Goal: Task Accomplishment & Management: Use online tool/utility

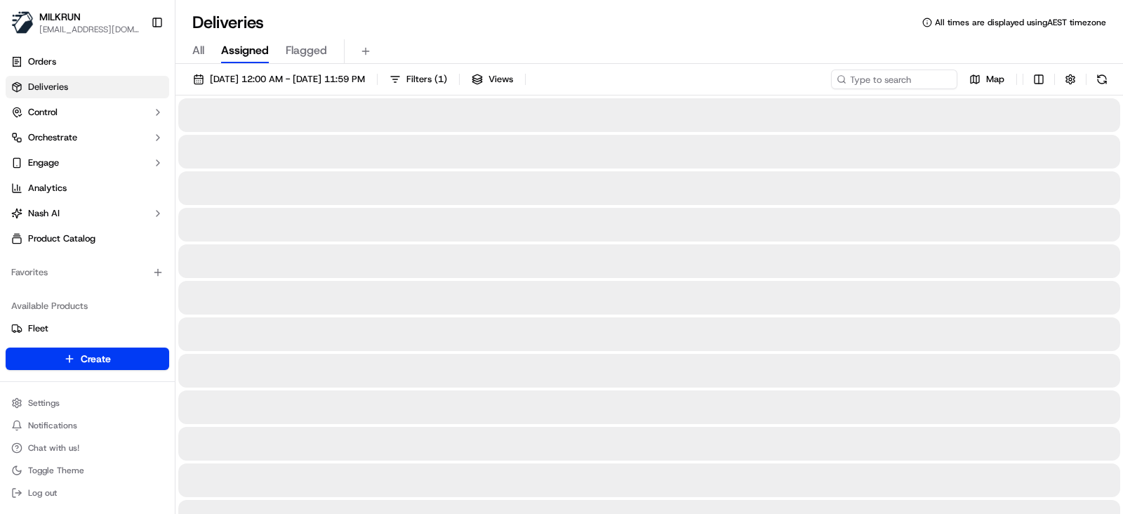
click at [203, 53] on span "All" at bounding box center [198, 50] width 12 height 17
click at [896, 79] on input at bounding box center [873, 79] width 168 height 20
paste input "2a23ce91-0616-49e5-b5c6-233cd66ea994"
type input "2a23ce91-0616-49e5-b5c6-233cd66ea994"
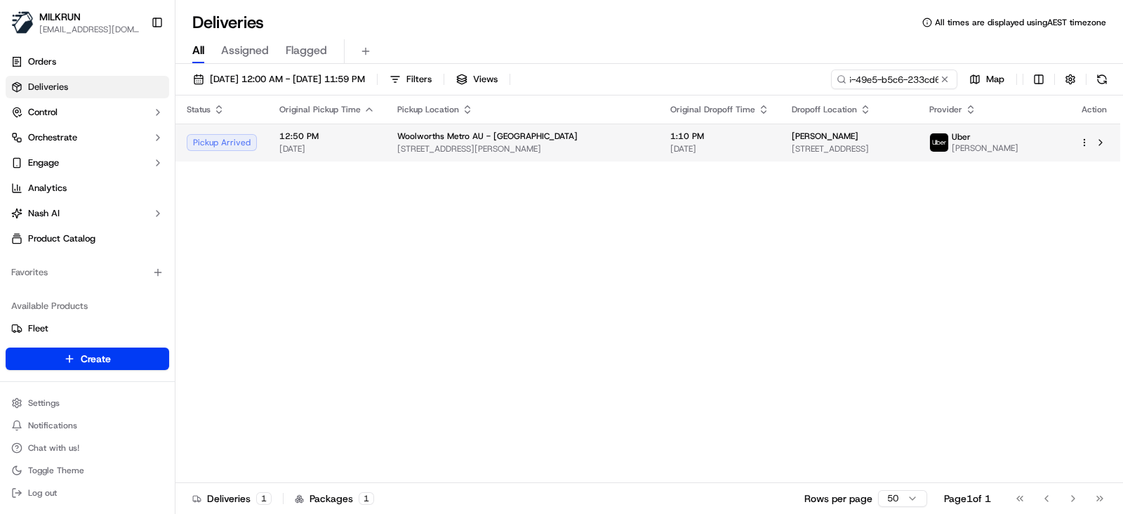
click at [589, 150] on td "Woolworths Metro AU - Hadfield 10 Geum St, Hadfield, VIC 3046, AU" at bounding box center [522, 143] width 273 height 38
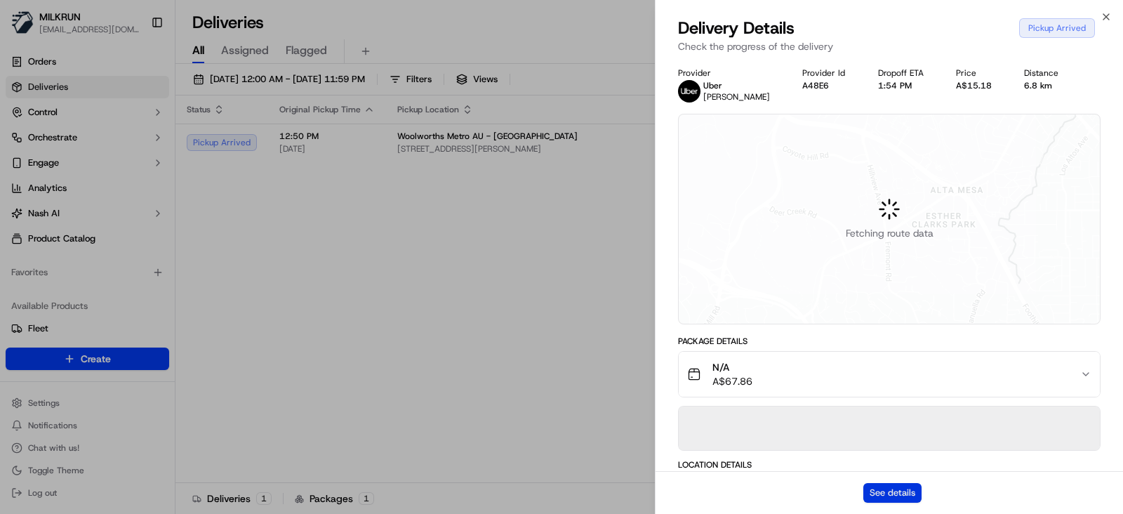
click at [905, 494] on button "See details" at bounding box center [892, 493] width 58 height 20
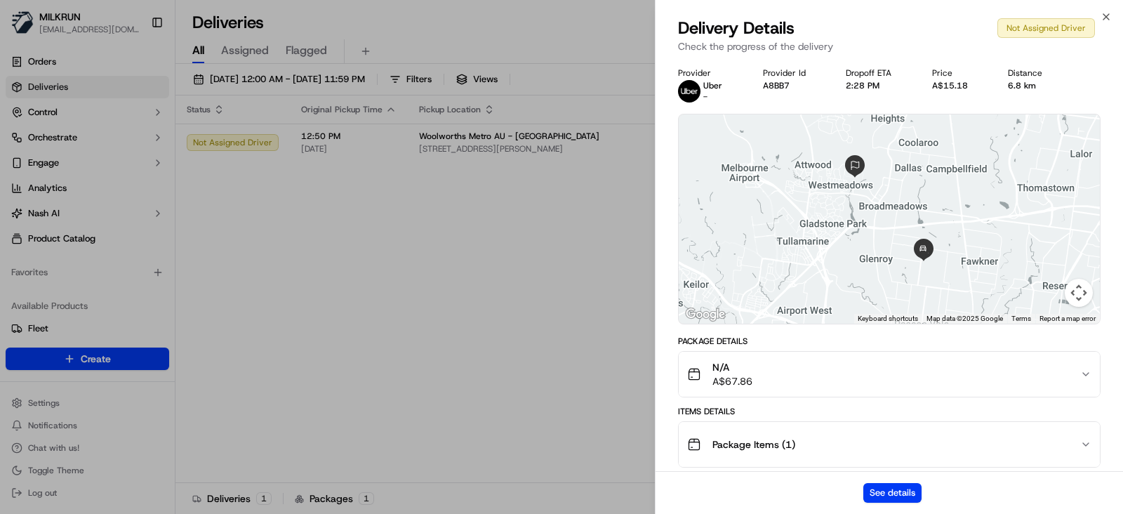
drag, startPoint x: 437, startPoint y: 369, endPoint x: 453, endPoint y: 331, distance: 40.9
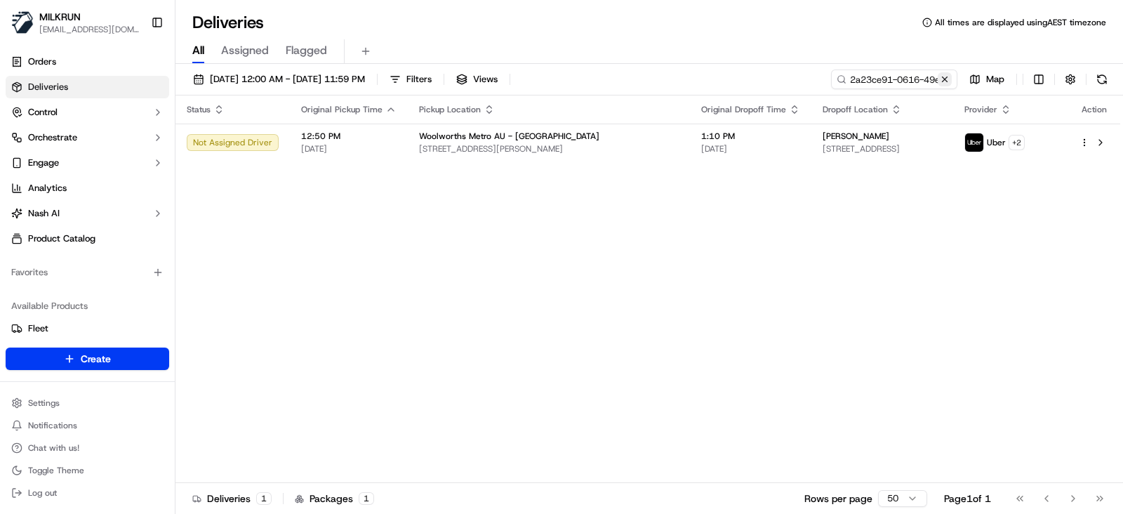
click at [944, 79] on button at bounding box center [945, 79] width 14 height 14
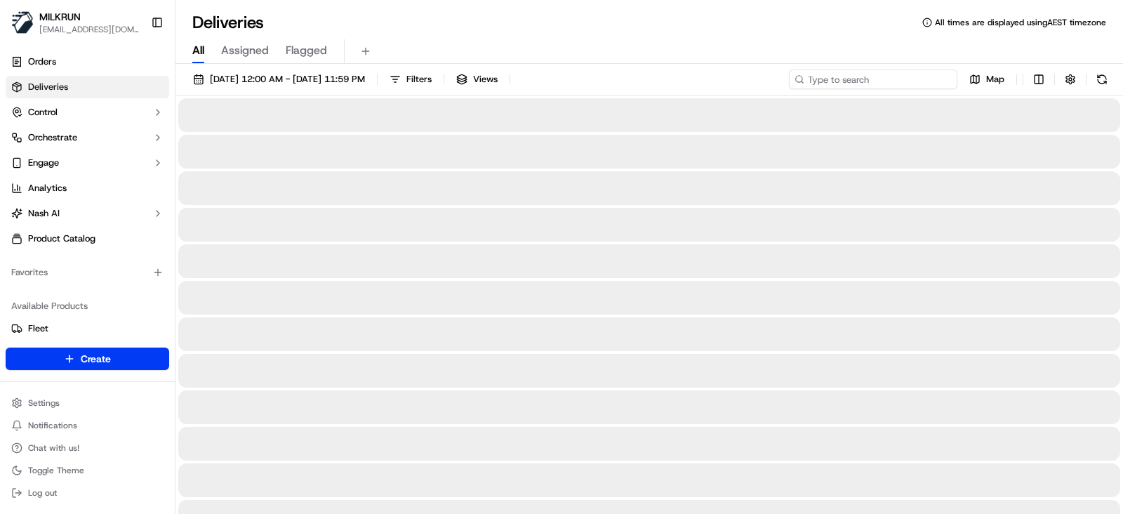
click at [865, 81] on input at bounding box center [873, 79] width 168 height 20
paste input "6c59c42d-0ef1-4723-9b53-5d66c78f77e9"
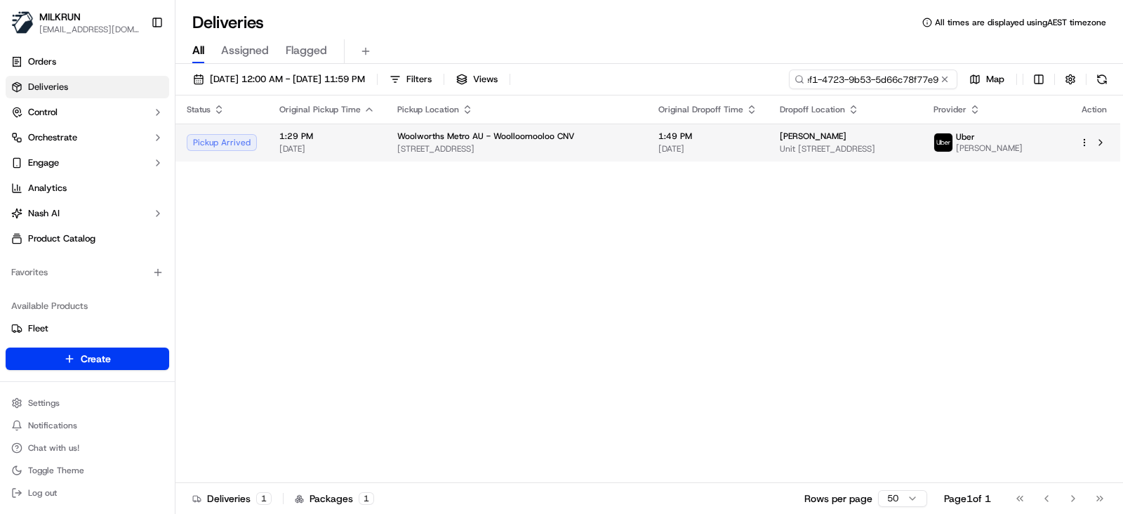
type input "6c59c42d-0ef1-4723-9b53-5d66c78f77e9"
click at [555, 152] on span "75 Crown St, Woolloomooloo, NSW 2011, AU" at bounding box center [516, 148] width 239 height 11
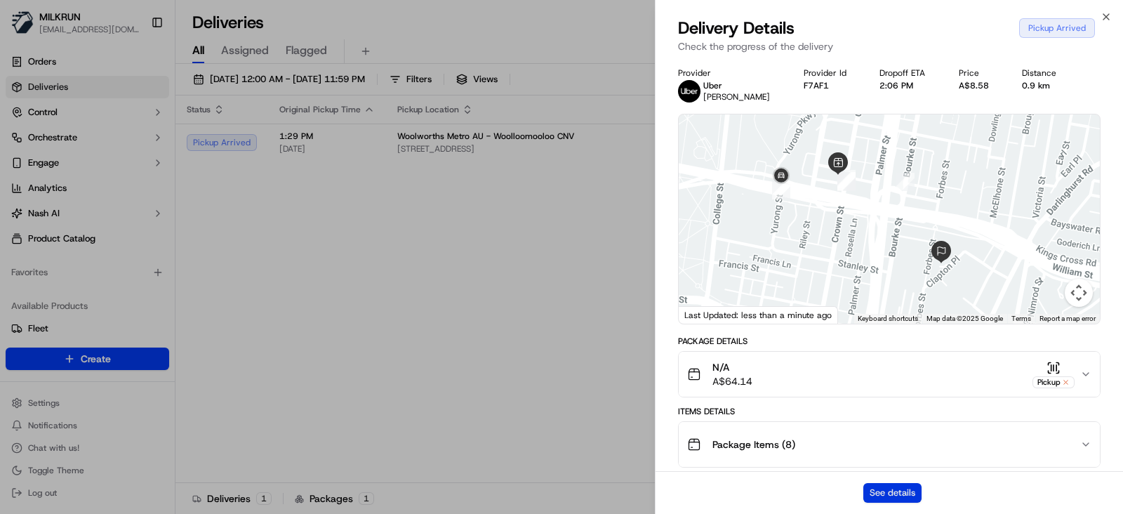
click at [896, 486] on button "See details" at bounding box center [892, 493] width 58 height 20
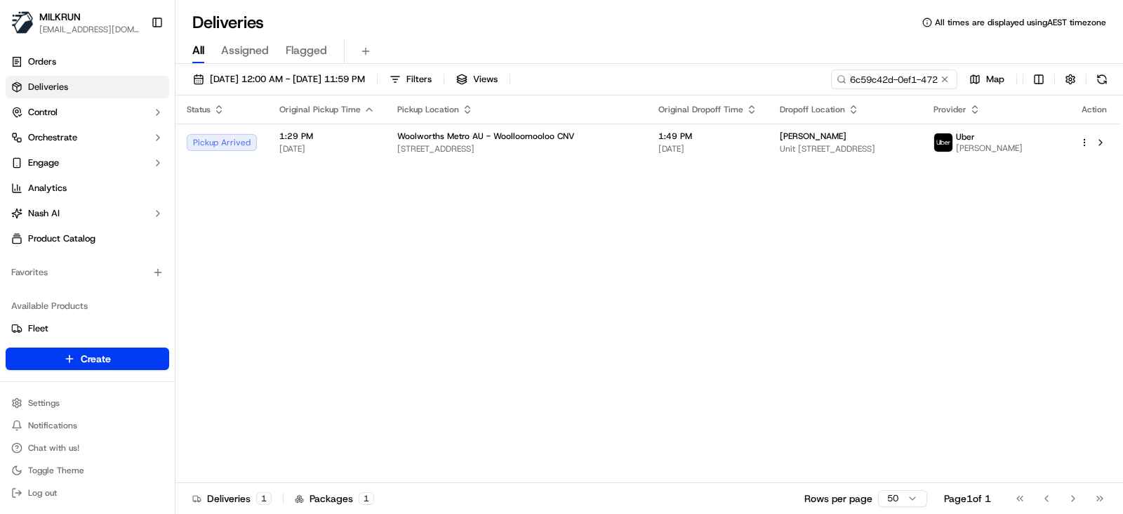
drag, startPoint x: 948, startPoint y: 77, endPoint x: 884, endPoint y: 77, distance: 63.2
click at [941, 77] on button at bounding box center [945, 79] width 14 height 14
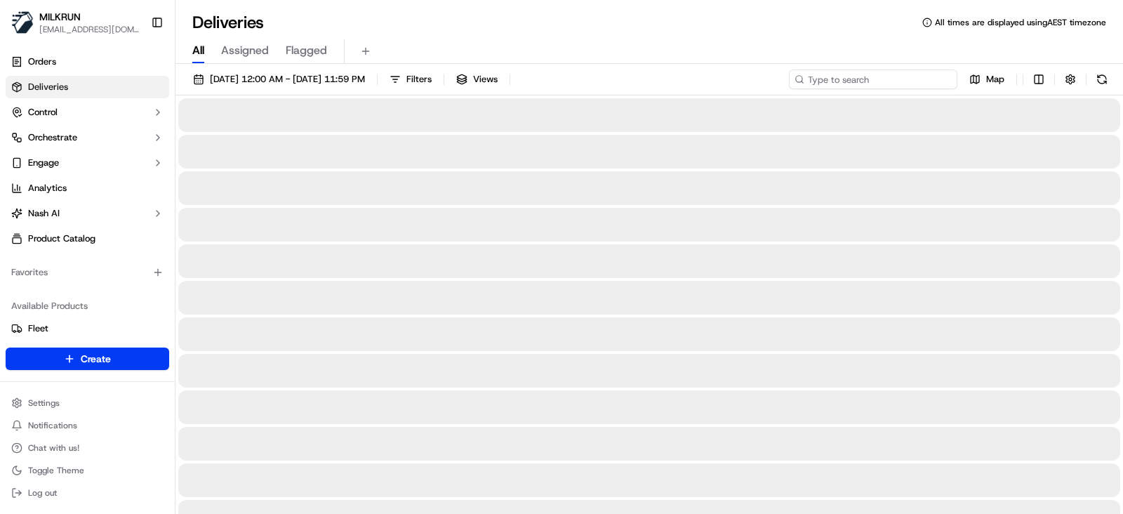
click at [884, 77] on input at bounding box center [873, 79] width 168 height 20
paste input "5cf645ce-ef0b-490a-ad05-13ddffe3d837"
type input "5cf645ce-ef0b-490a-ad05-13ddffe3d837"
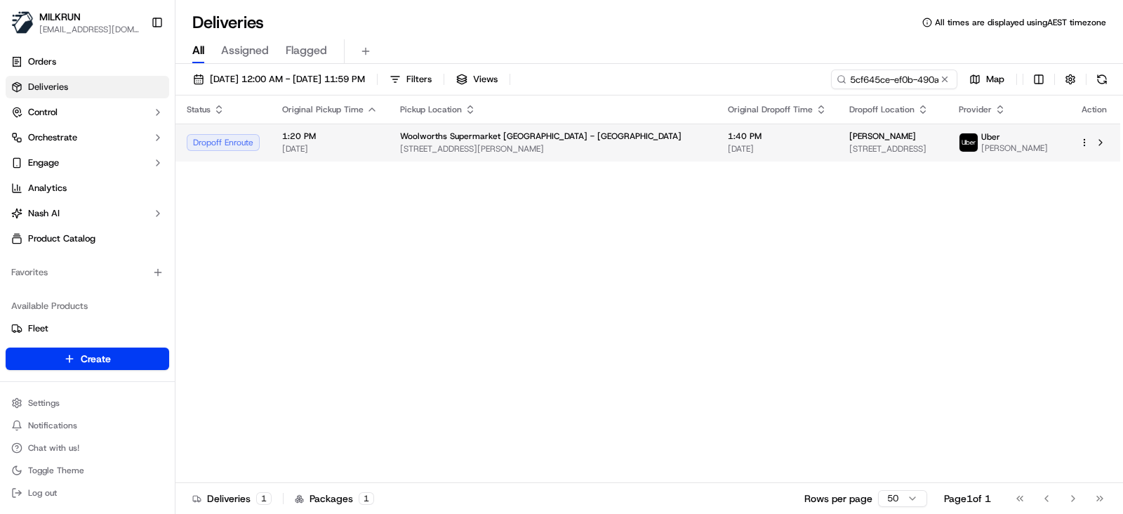
click at [728, 143] on span "21/09/2025" at bounding box center [777, 148] width 99 height 11
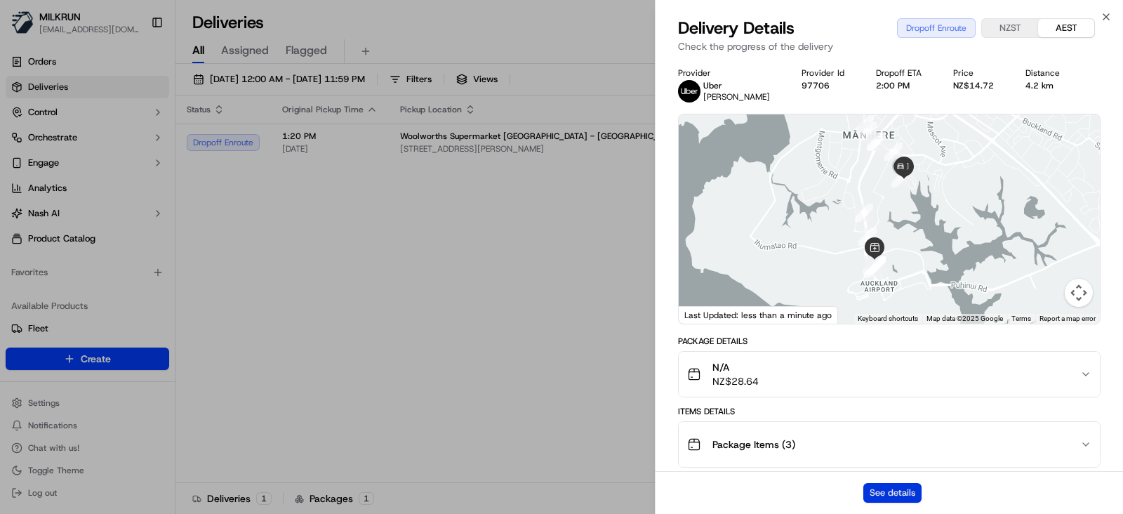
click at [893, 496] on button "See details" at bounding box center [892, 493] width 58 height 20
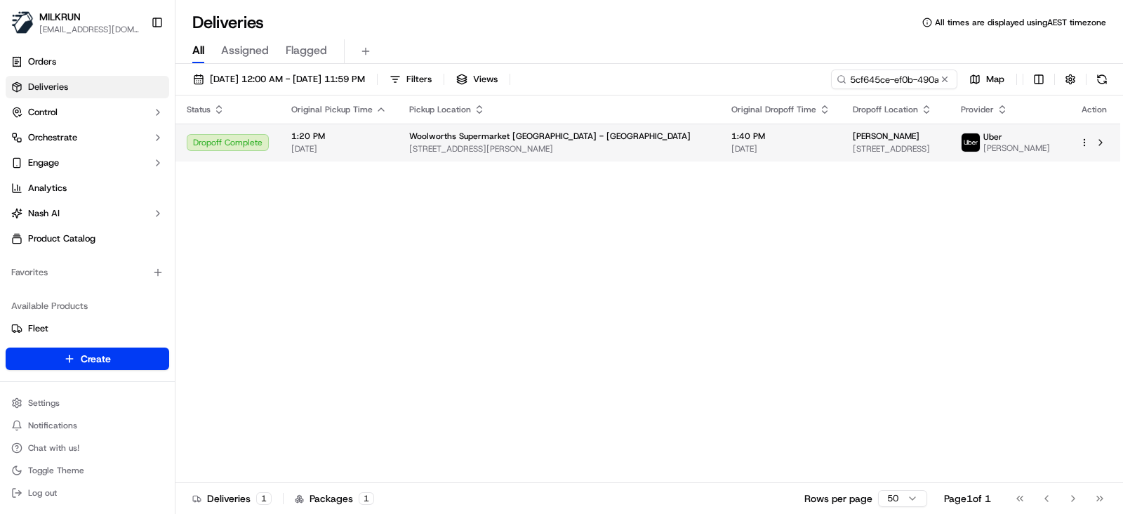
click at [548, 149] on span "1 John Goulter Dr, Auckland, Auckland 2022, NZ" at bounding box center [559, 148] width 300 height 11
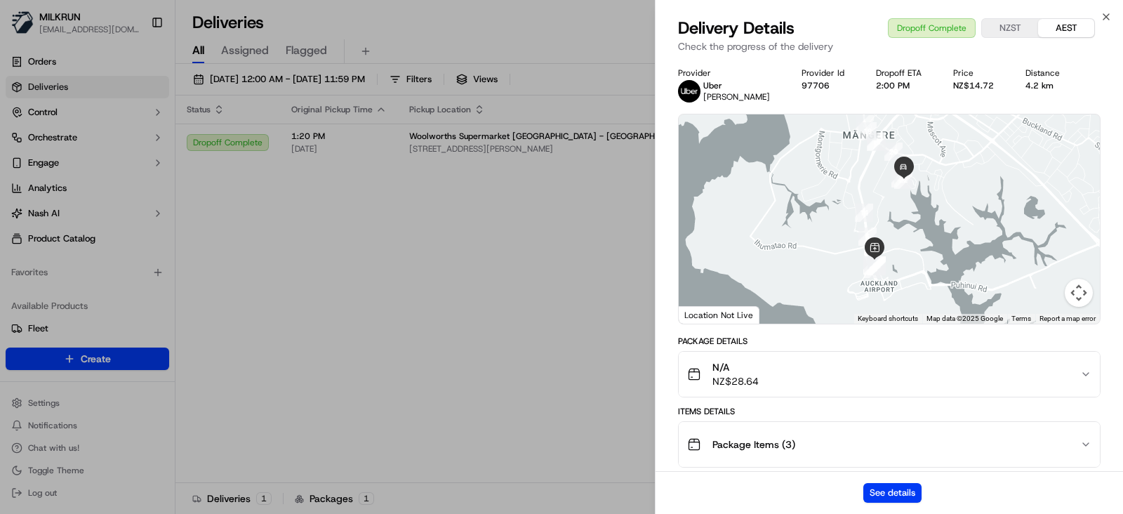
drag, startPoint x: 555, startPoint y: 343, endPoint x: 564, endPoint y: 329, distance: 17.1
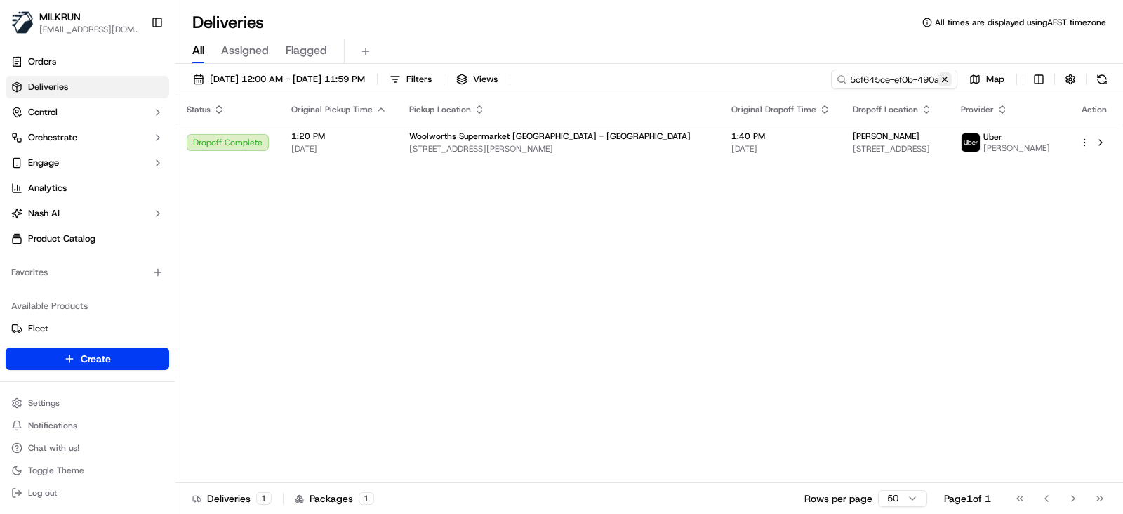
click at [944, 79] on button at bounding box center [945, 79] width 14 height 14
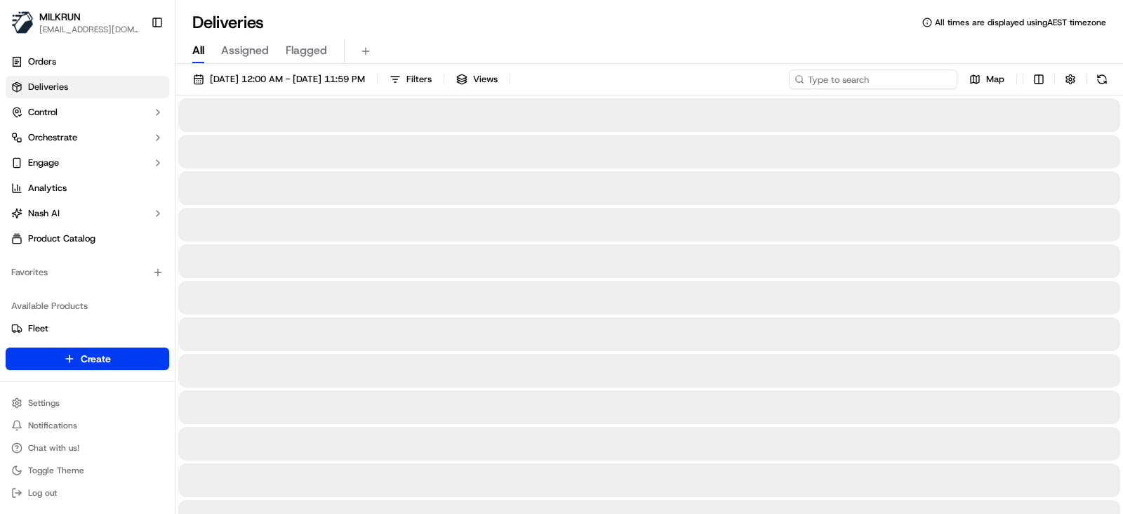
click at [901, 81] on input at bounding box center [873, 79] width 168 height 20
paste input "23d167e7-1be8-4ec8-8b40-2c2b3470bda2"
type input "23d167e7-1be8-4ec8-8b40-2c2b3470bda2"
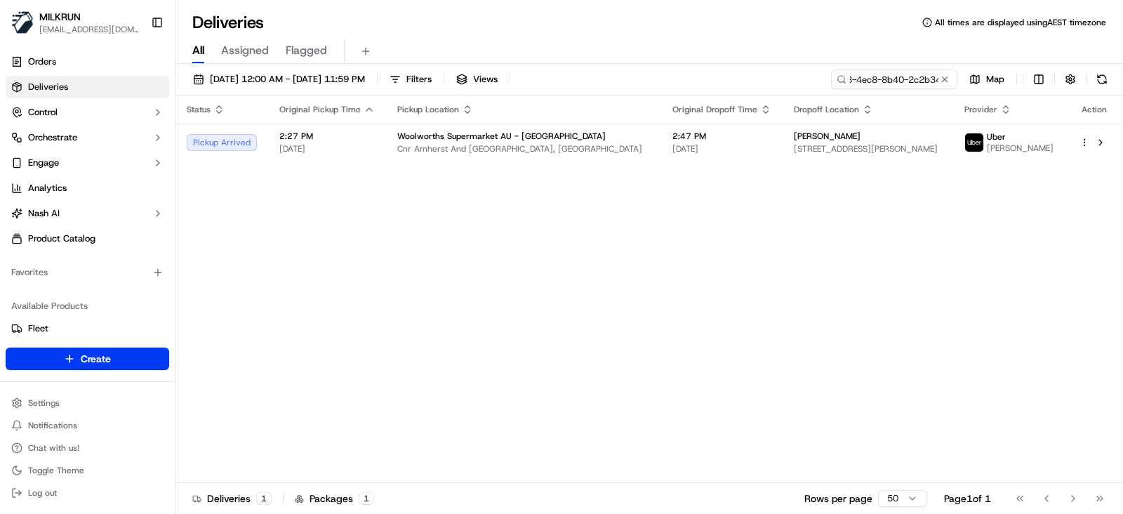
click at [654, 122] on th "Pickup Location" at bounding box center [523, 109] width 275 height 28
click at [642, 140] on div "Woolworths Supermarket AU - Southern River" at bounding box center [523, 136] width 253 height 11
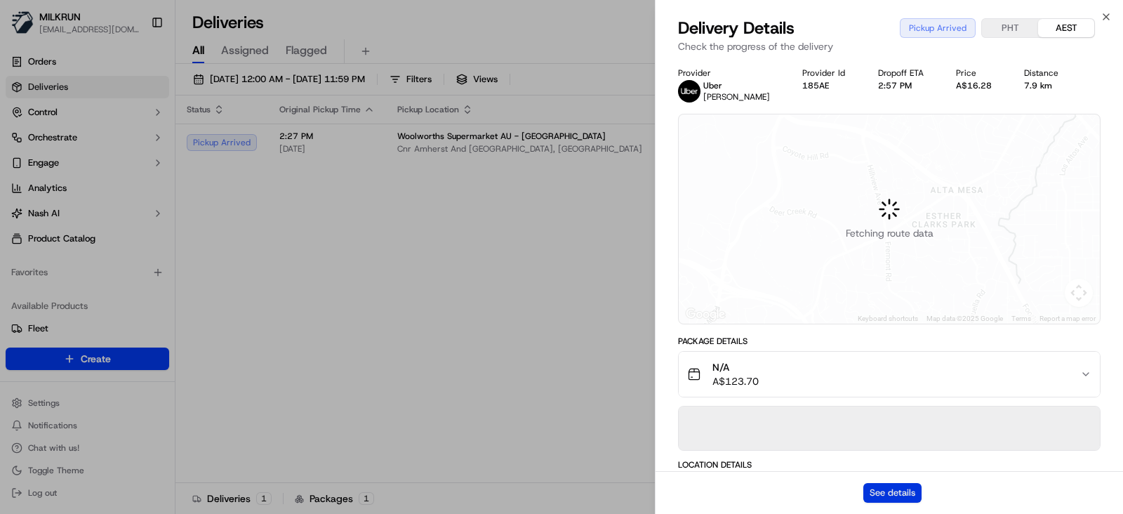
click at [899, 485] on button "See details" at bounding box center [892, 493] width 58 height 20
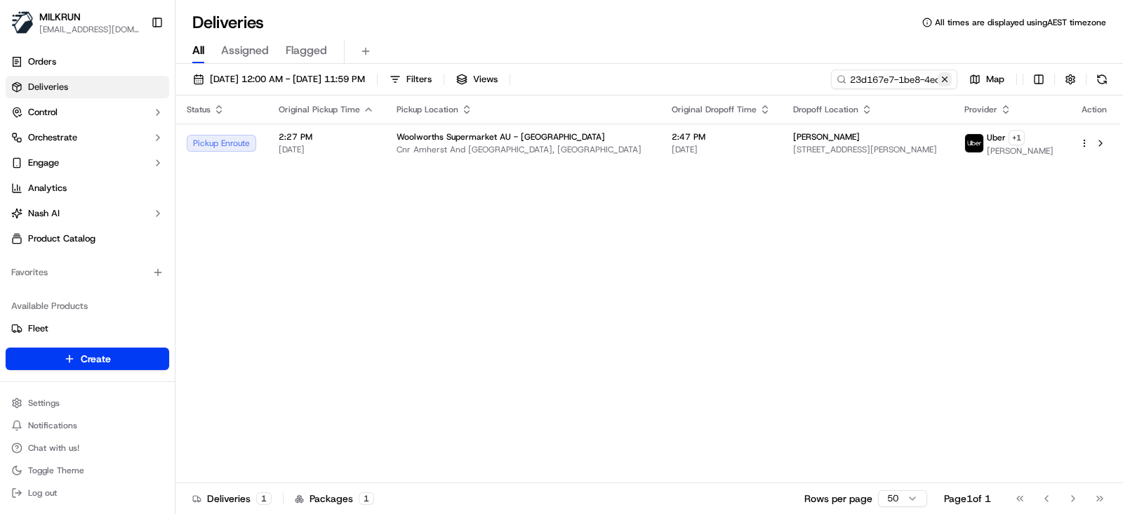
click at [944, 78] on button at bounding box center [945, 79] width 14 height 14
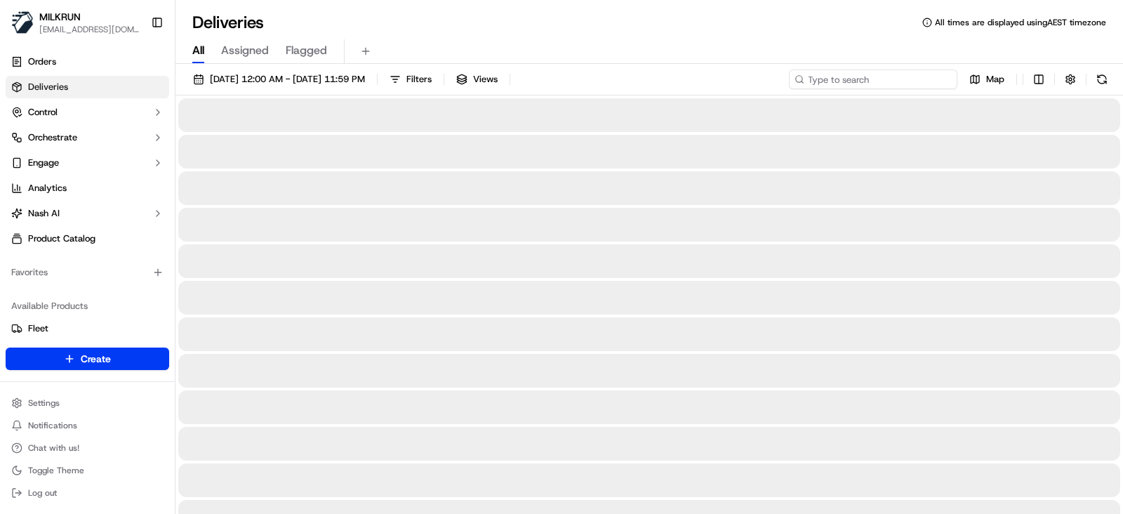
click at [909, 79] on input at bounding box center [873, 79] width 168 height 20
paste input "3b25606f-70a8-4fdb-b518-d25225105e38"
type input "3b25606f-70a8-4fdb-b518-d25225105e38"
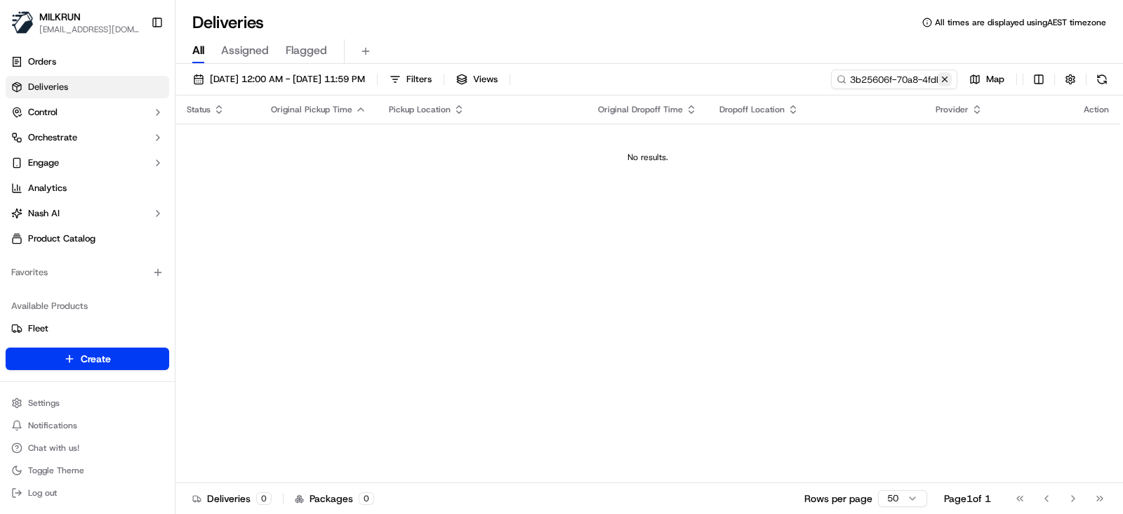
click at [946, 81] on button at bounding box center [945, 79] width 14 height 14
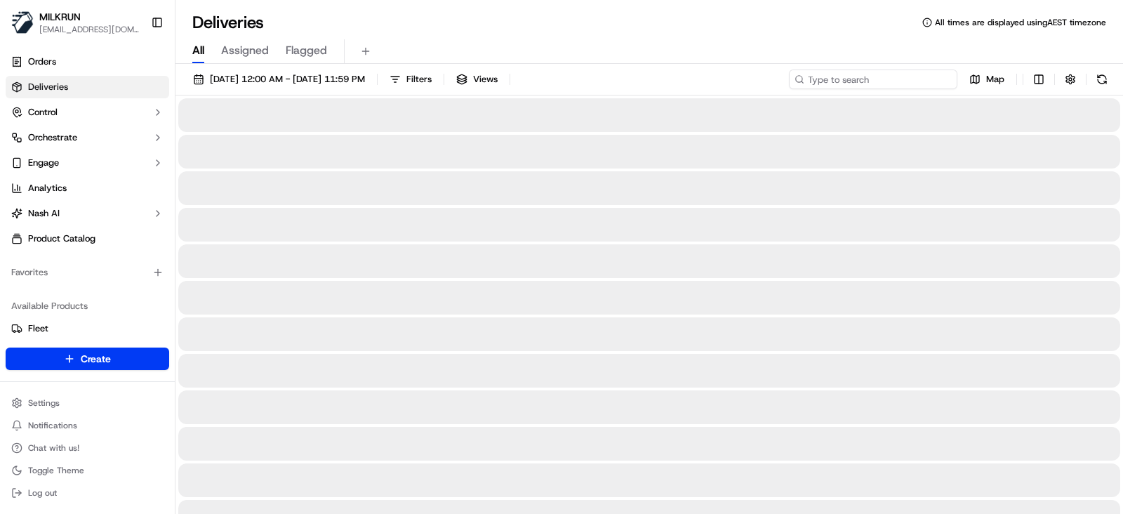
click at [874, 79] on input at bounding box center [873, 79] width 168 height 20
paste input "3b25606f-70a8-4fdb-b518-d25225105e38"
type input "3b25606f-70a8-4fdb-b518-d25225105e38"
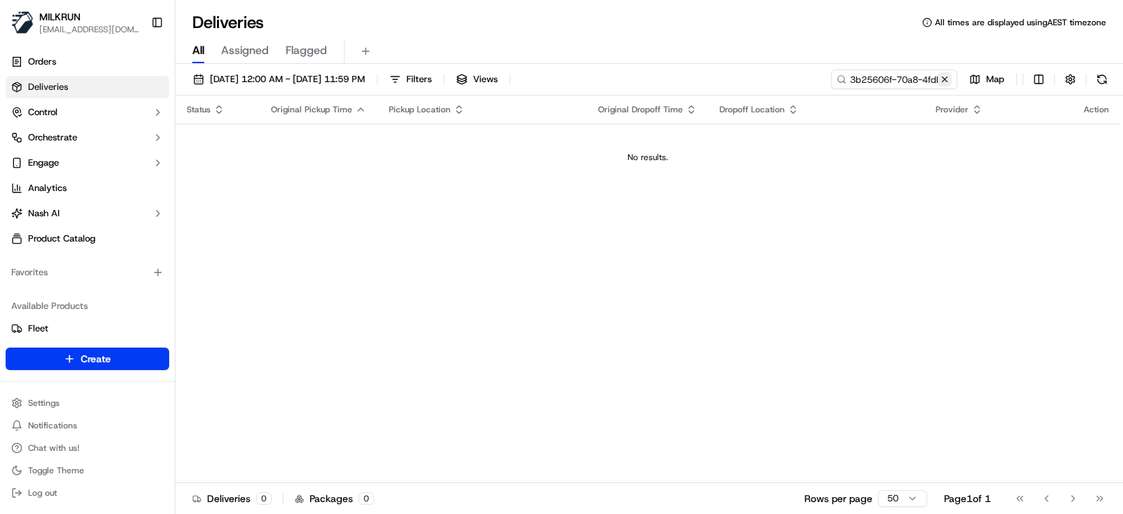
click at [948, 79] on button at bounding box center [945, 79] width 14 height 14
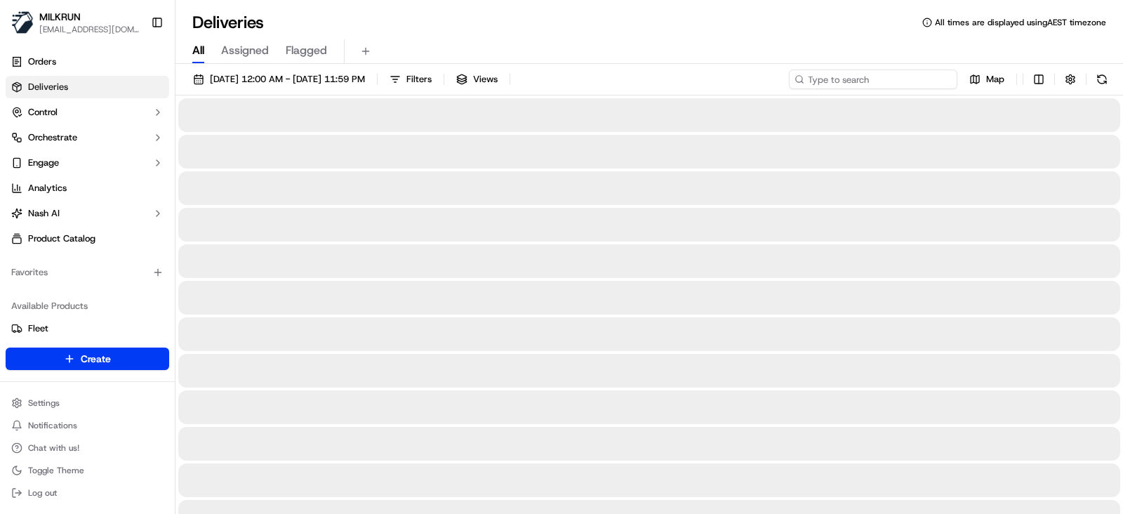
click at [856, 79] on input at bounding box center [873, 79] width 168 height 20
paste input "2e23e764-2fb5-42f3-bfa4-866bcda8ae07"
type input "2e23e764-2fb5-42f3-bfa4-866bcda8ae07"
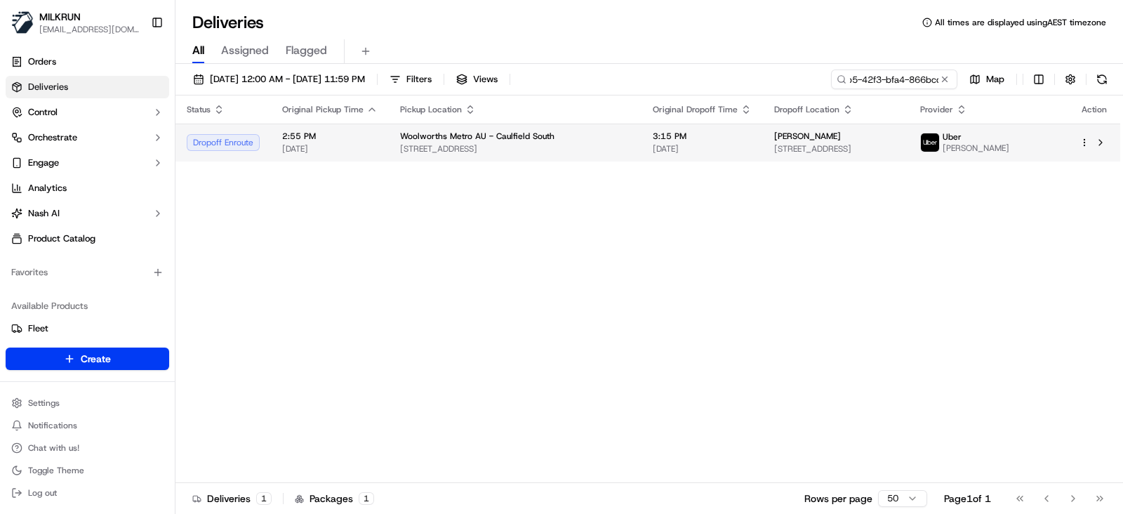
click at [642, 142] on td "3:15 PM 21/09/2025" at bounding box center [702, 143] width 121 height 38
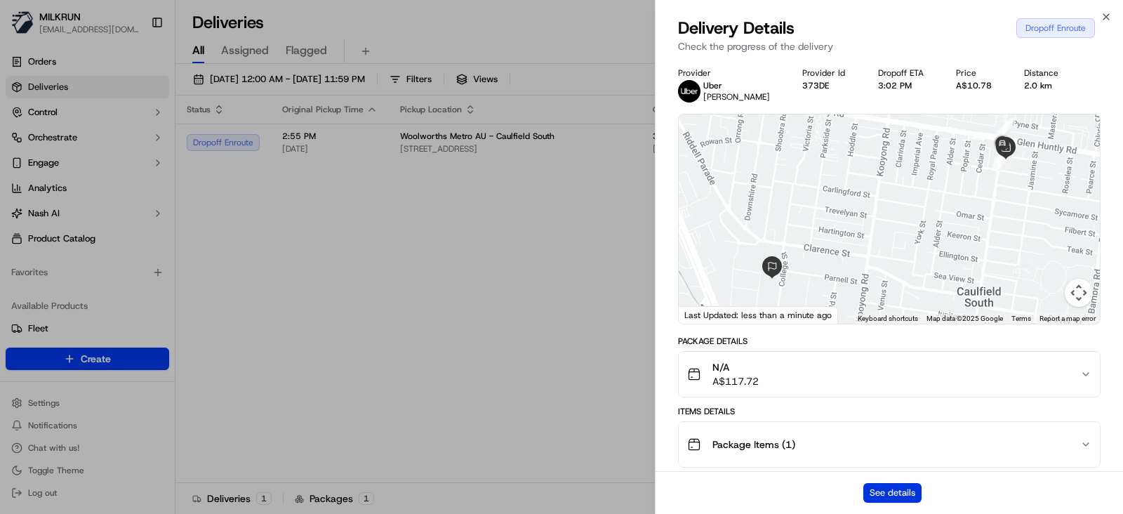
click at [902, 494] on button "See details" at bounding box center [892, 493] width 58 height 20
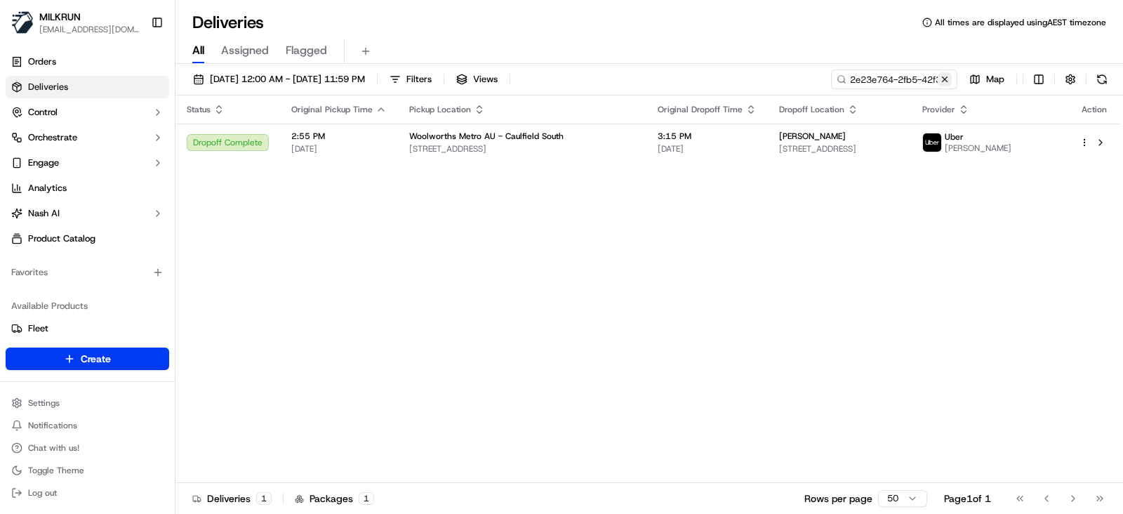
click at [947, 83] on button at bounding box center [945, 79] width 14 height 14
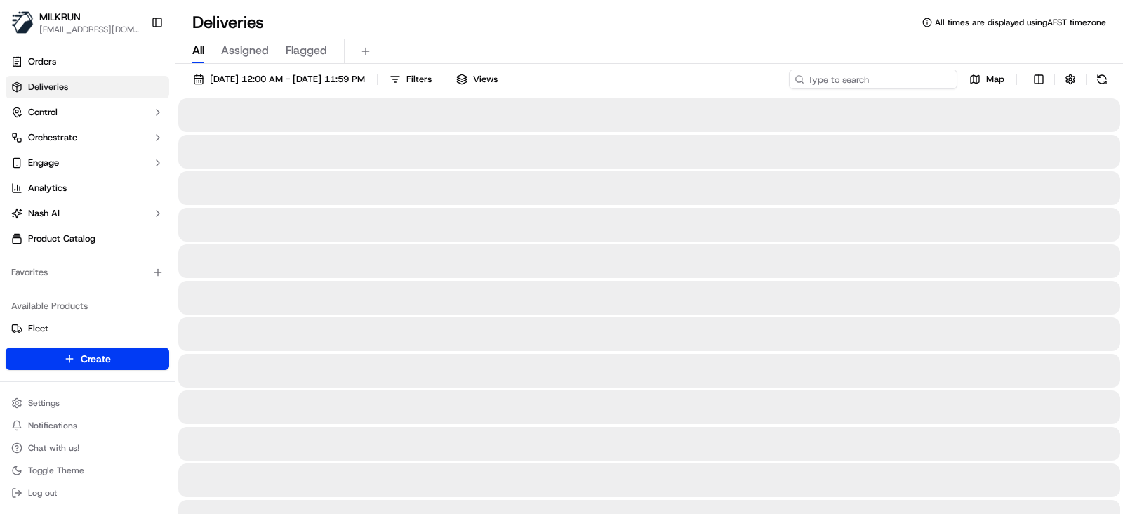
click at [899, 77] on input at bounding box center [873, 79] width 168 height 20
paste input "4921316c-8933-4214-bf1c-c107a460a5e5"
type input "4921316c-8933-4214-bf1c-c107a460a5e5"
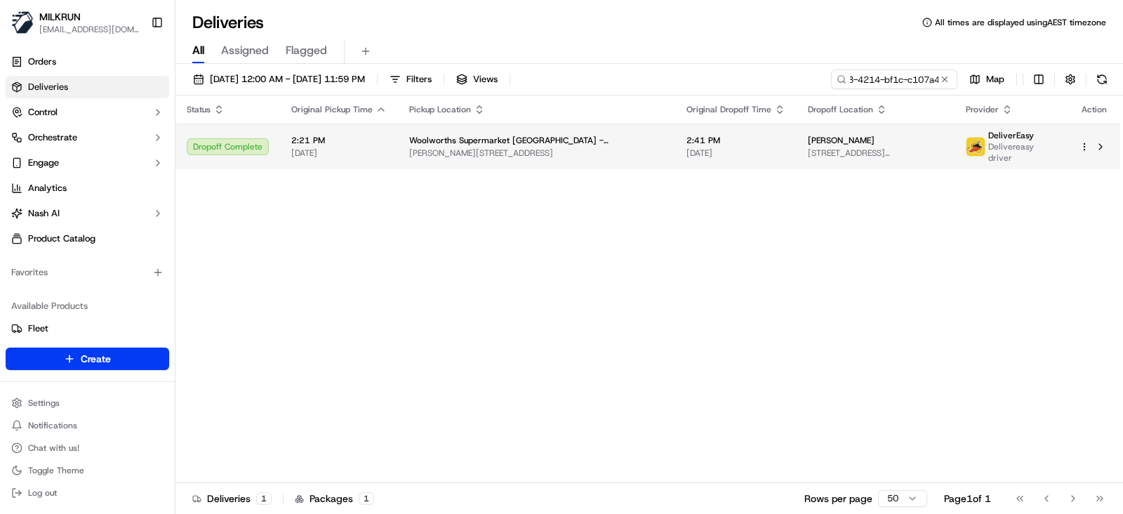
click at [557, 137] on span "Woolworths Supermarket NZ - Rolleston" at bounding box center [536, 140] width 255 height 11
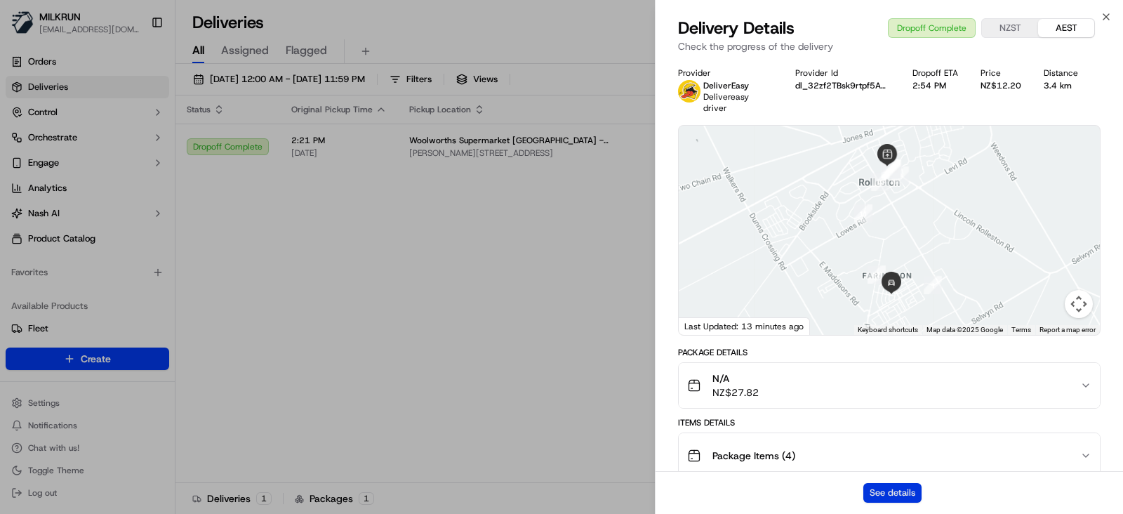
click at [903, 493] on button "See details" at bounding box center [892, 493] width 58 height 20
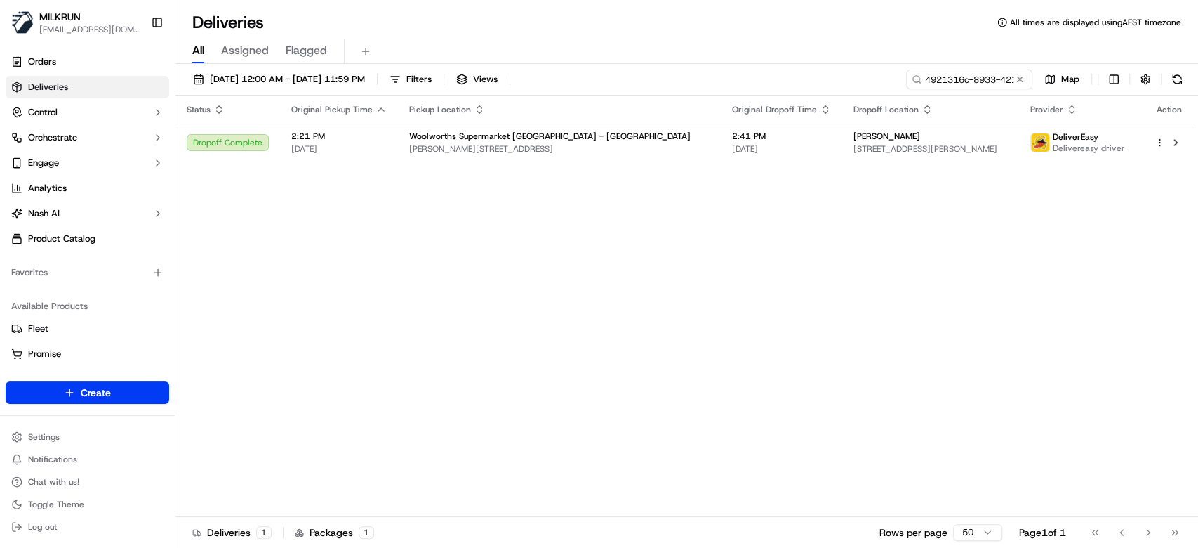
drag, startPoint x: 441, startPoint y: 347, endPoint x: 442, endPoint y: 299, distance: 47.8
click at [1018, 81] on button at bounding box center [1020, 79] width 14 height 14
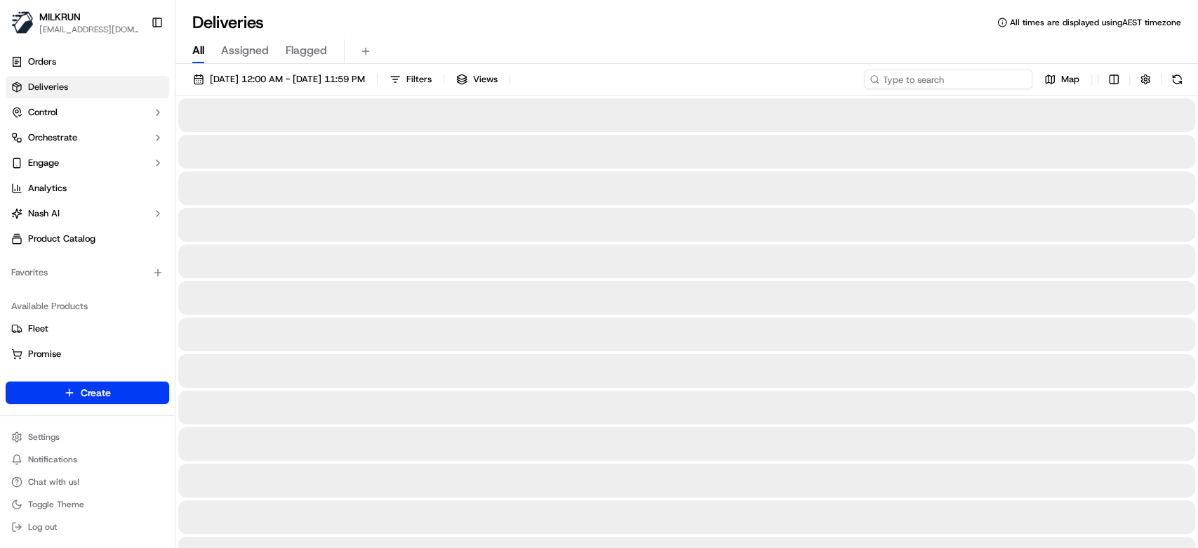
click at [977, 81] on input at bounding box center [948, 79] width 168 height 20
paste input "4a652c79-9b71-418d-880a-a006aca56b5a"
type input "4a652c79-9b71-418d-880a-a006aca56b5a"
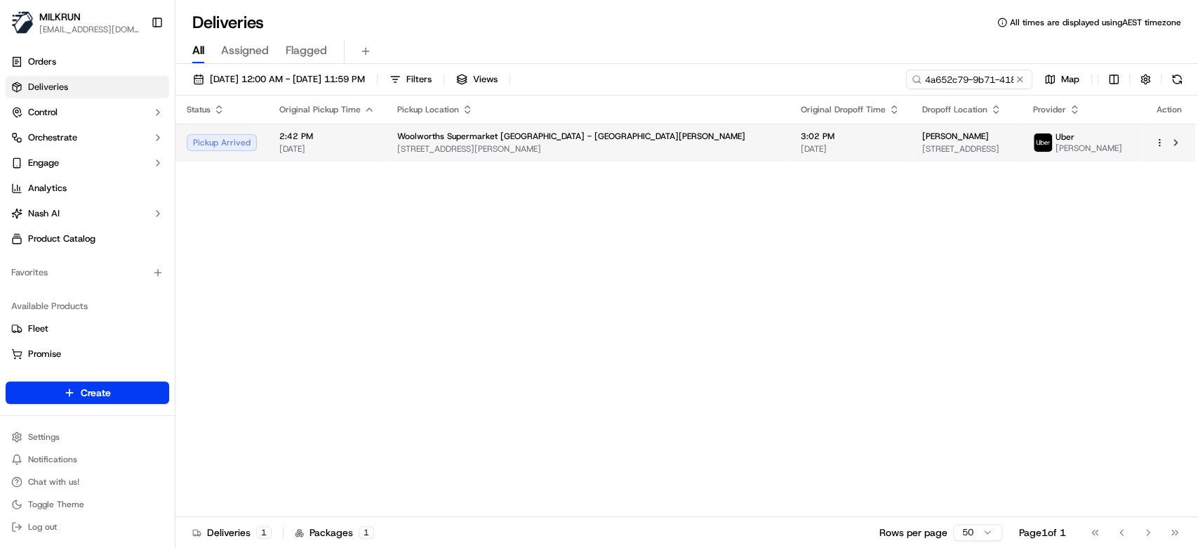
click at [801, 145] on span "21/09/2025" at bounding box center [850, 148] width 99 height 11
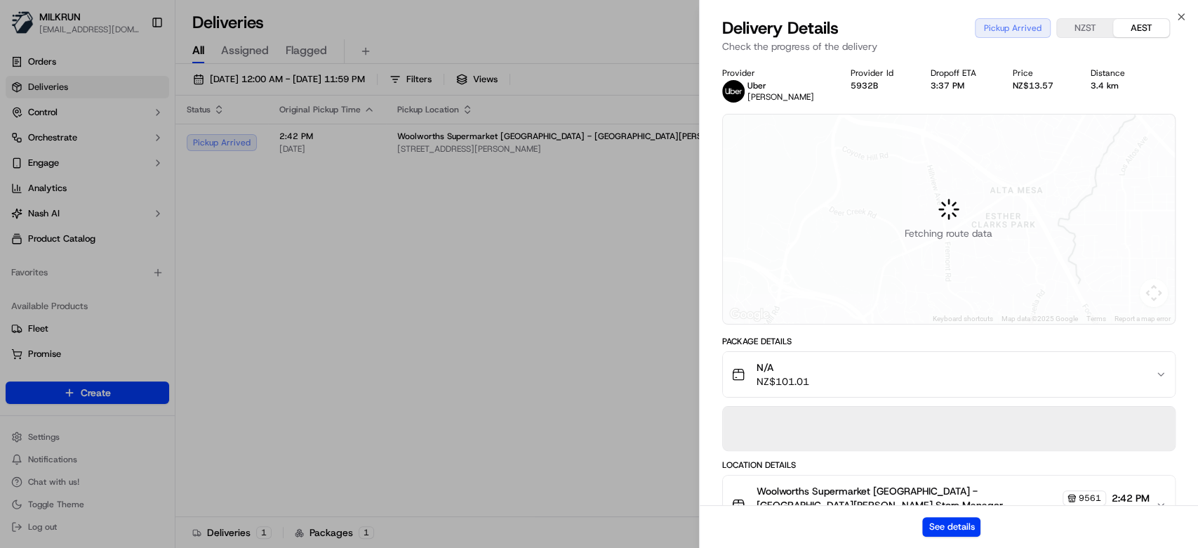
scroll to position [308, 0]
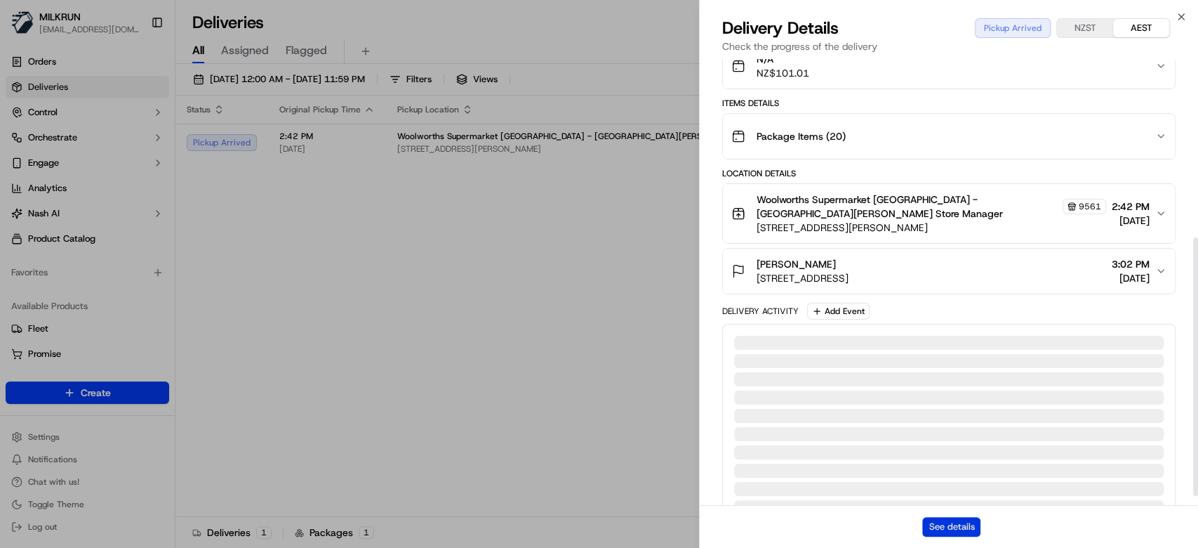
click at [948, 513] on button "See details" at bounding box center [951, 527] width 58 height 20
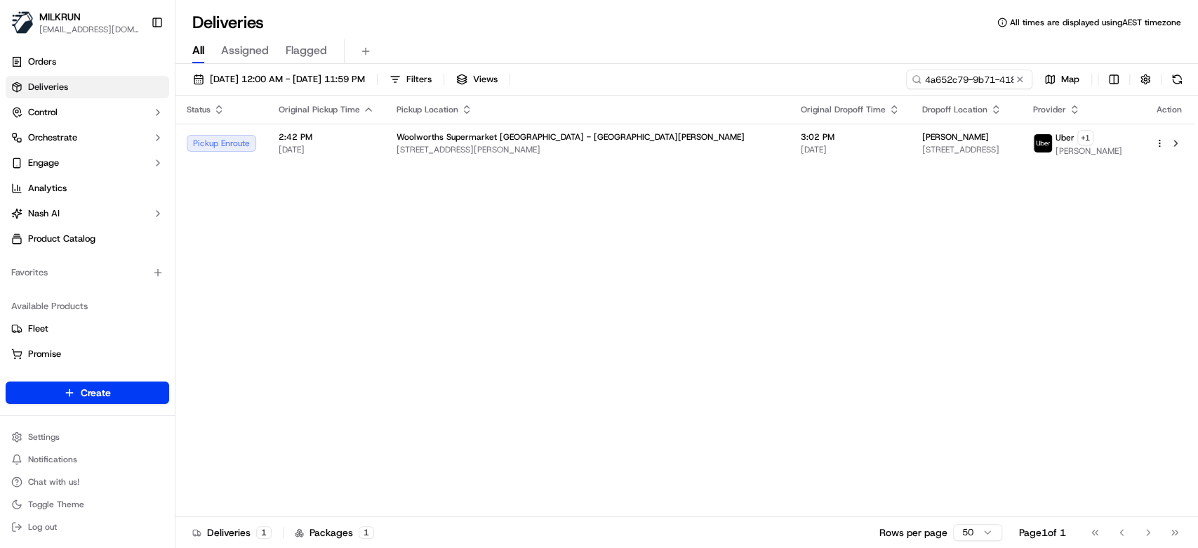
drag, startPoint x: 1026, startPoint y: 81, endPoint x: 999, endPoint y: 81, distance: 26.7
click at [1025, 81] on button at bounding box center [1020, 79] width 14 height 14
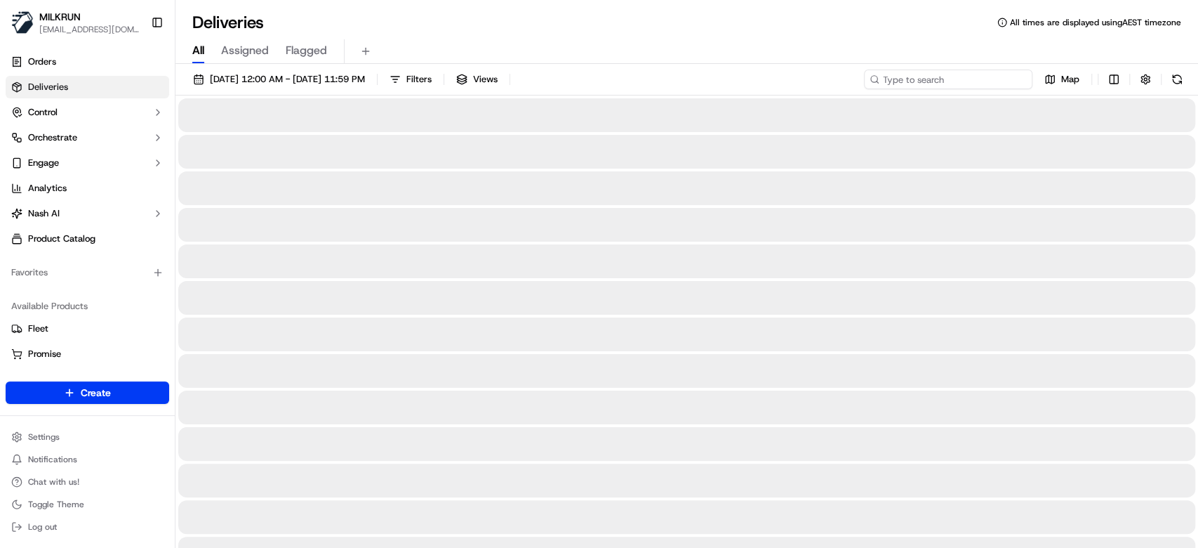
click at [982, 80] on input at bounding box center [948, 79] width 168 height 20
paste input "028bcdfe-143f-46ef-a380-c1e9ddf131d3"
type input "028bcdfe-143f-46ef-a380-c1e9ddf131d3"
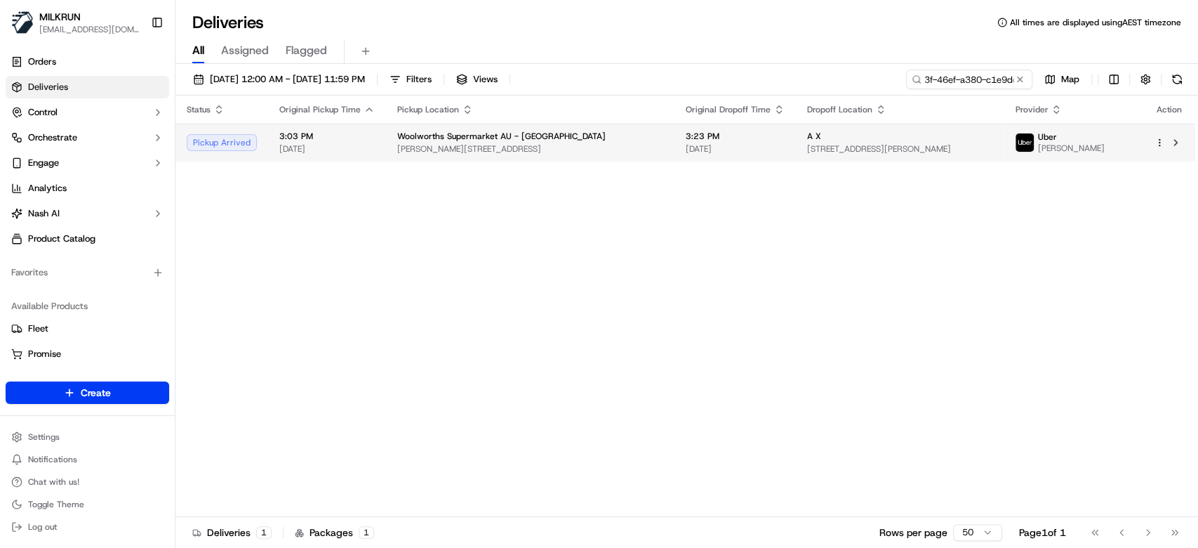
click at [522, 145] on span "Brooks St, Macquarie Fields, NSW 2564, AU" at bounding box center [530, 148] width 266 height 11
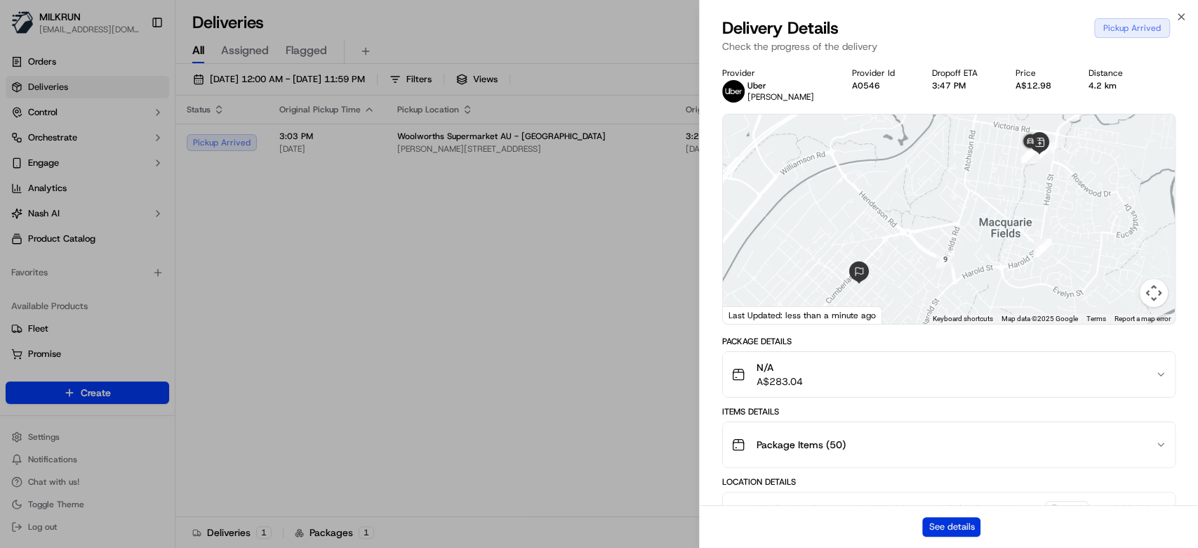
click at [972, 513] on button "See details" at bounding box center [951, 527] width 58 height 20
drag, startPoint x: 522, startPoint y: 216, endPoint x: 828, endPoint y: 7, distance: 371.3
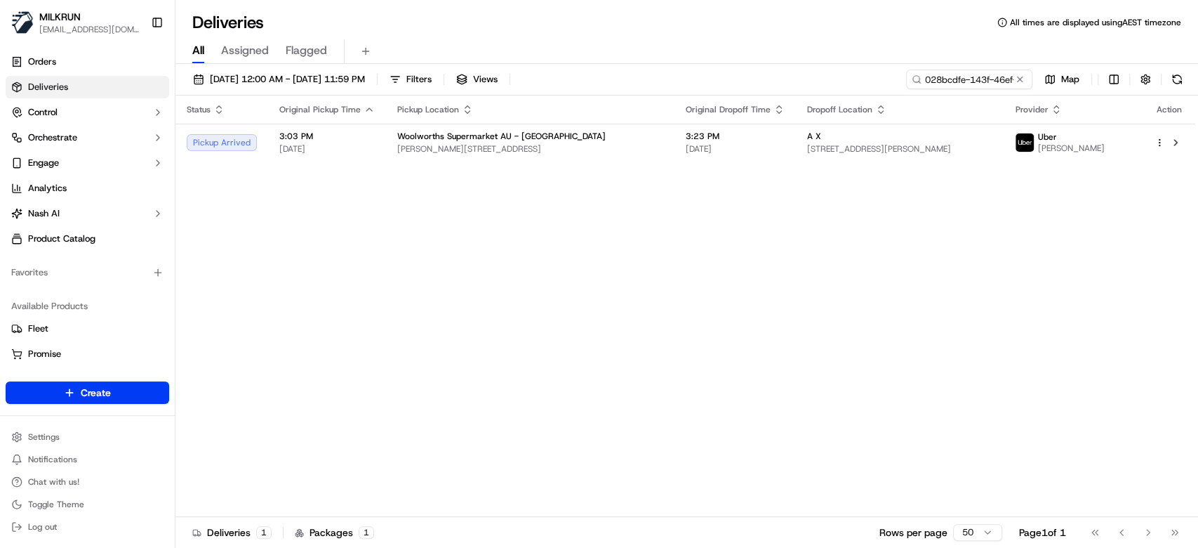
drag, startPoint x: 1019, startPoint y: 77, endPoint x: 979, endPoint y: 76, distance: 39.3
click at [1016, 76] on button at bounding box center [1020, 79] width 14 height 14
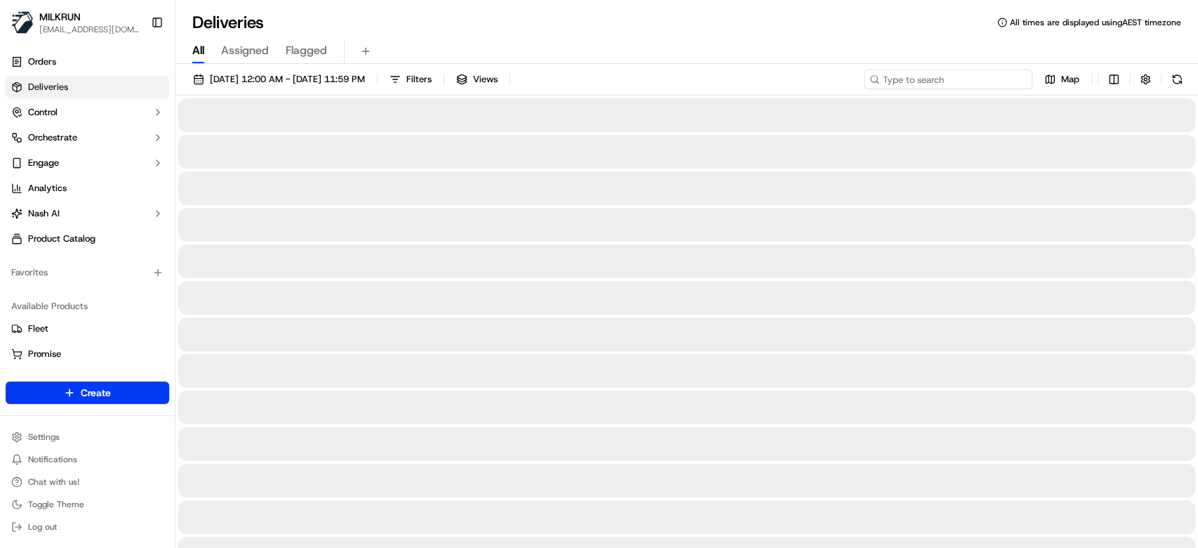
click at [979, 76] on input at bounding box center [948, 79] width 168 height 20
paste input "0b28af33-17dd-47b6-8302-df40d3434e11"
type input "0b28af33-17dd-47b6-8302-df40d3434e11"
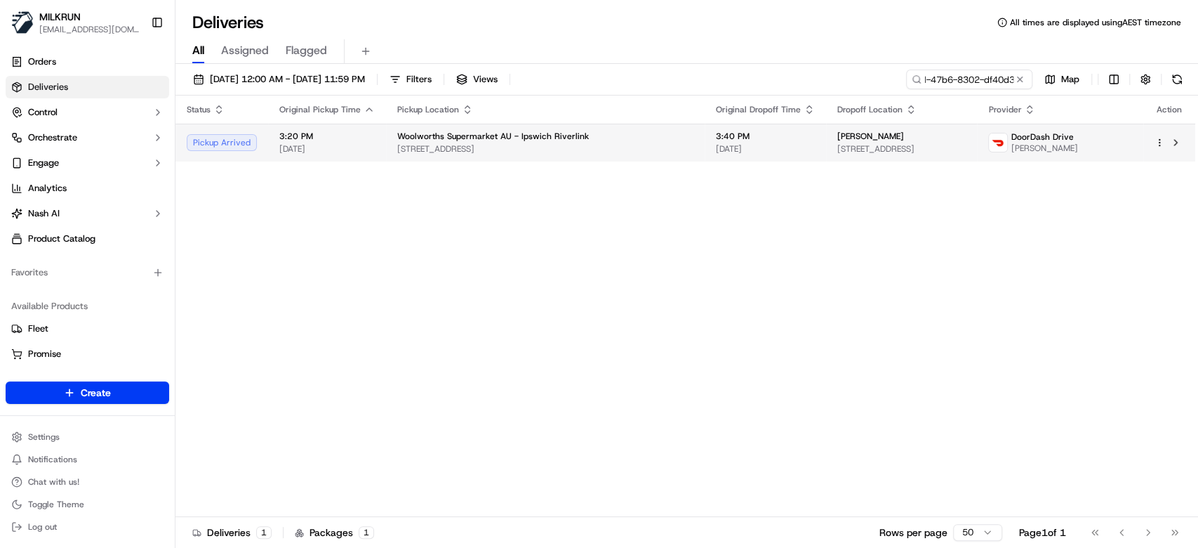
click at [755, 157] on td "3:40 PM 21/09/2025" at bounding box center [765, 143] width 121 height 38
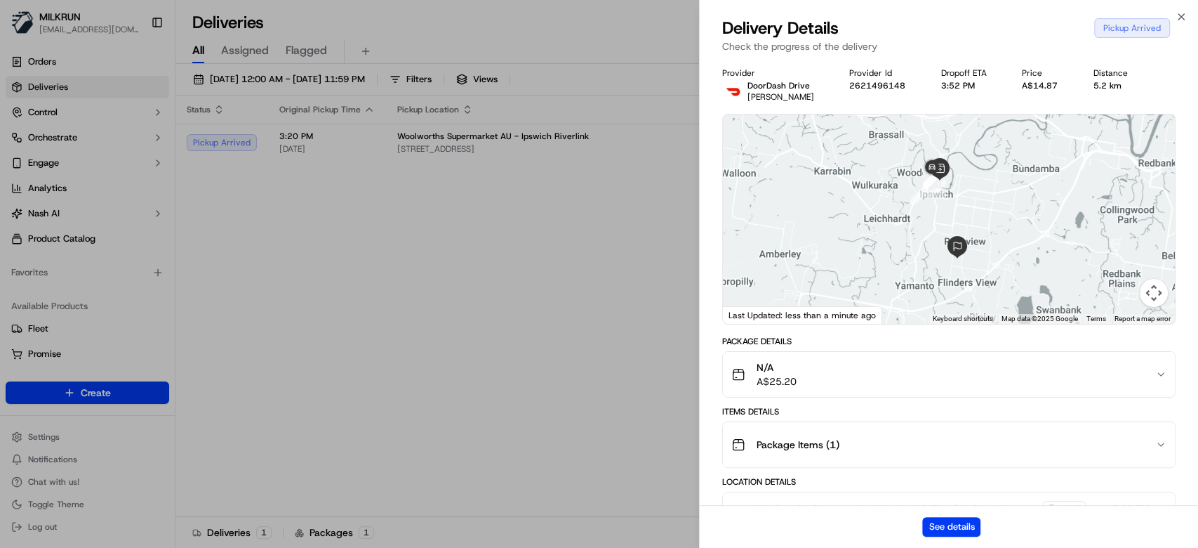
click at [960, 513] on button "See details" at bounding box center [951, 527] width 58 height 20
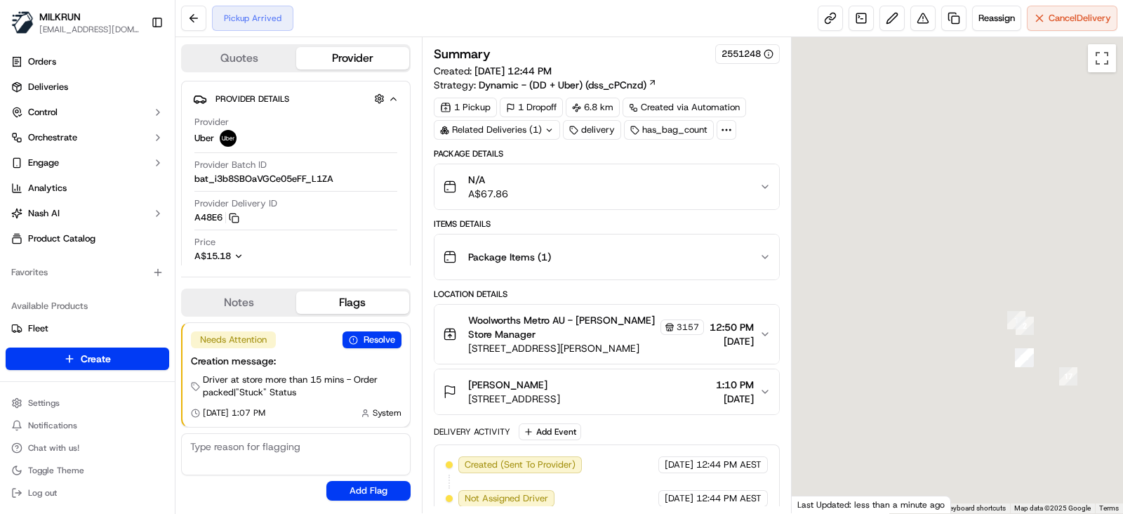
scroll to position [177, 0]
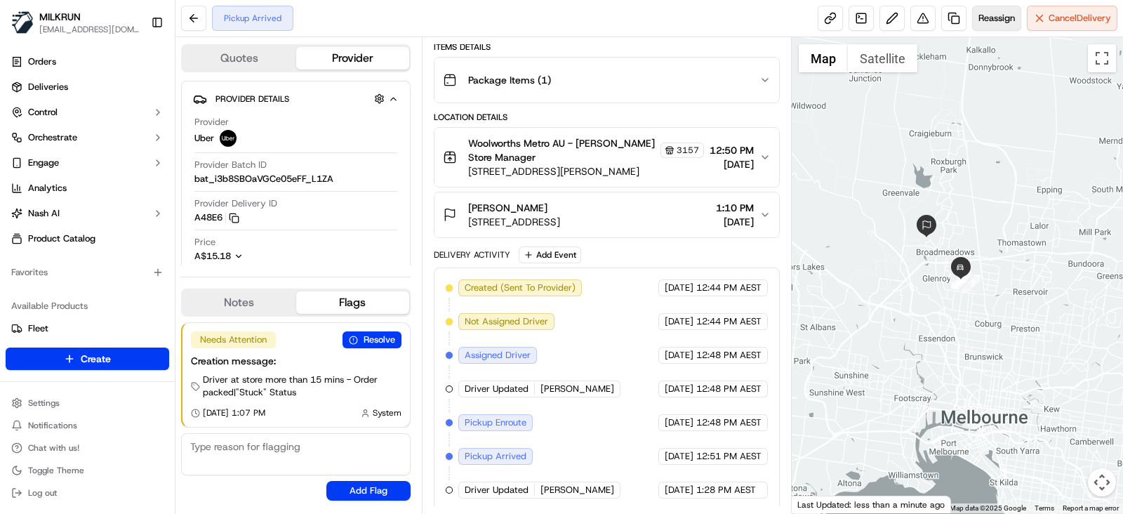
click at [983, 20] on span "Reassign" at bounding box center [997, 18] width 37 height 13
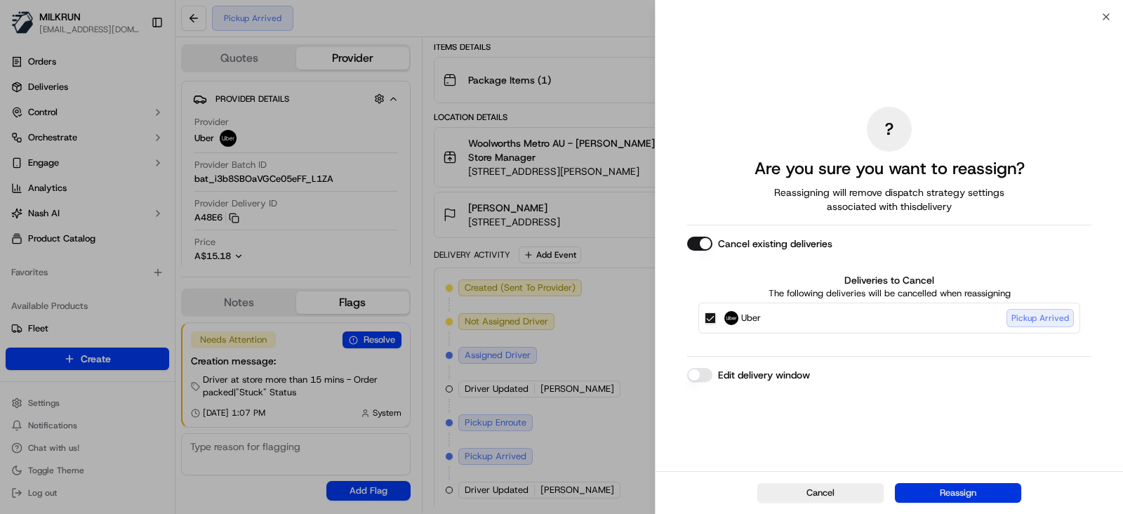
click at [953, 484] on button "Reassign" at bounding box center [958, 493] width 126 height 20
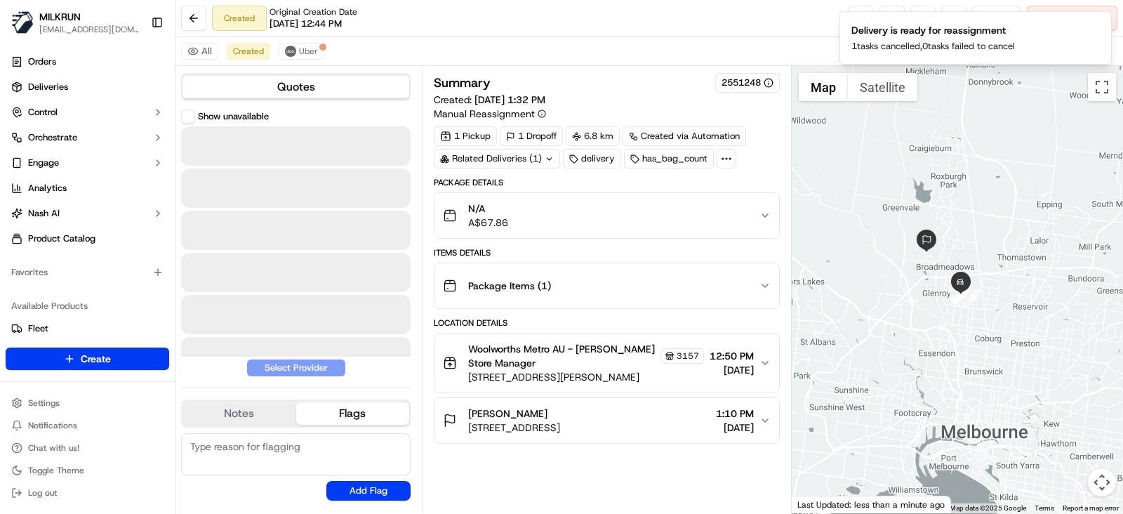
scroll to position [0, 0]
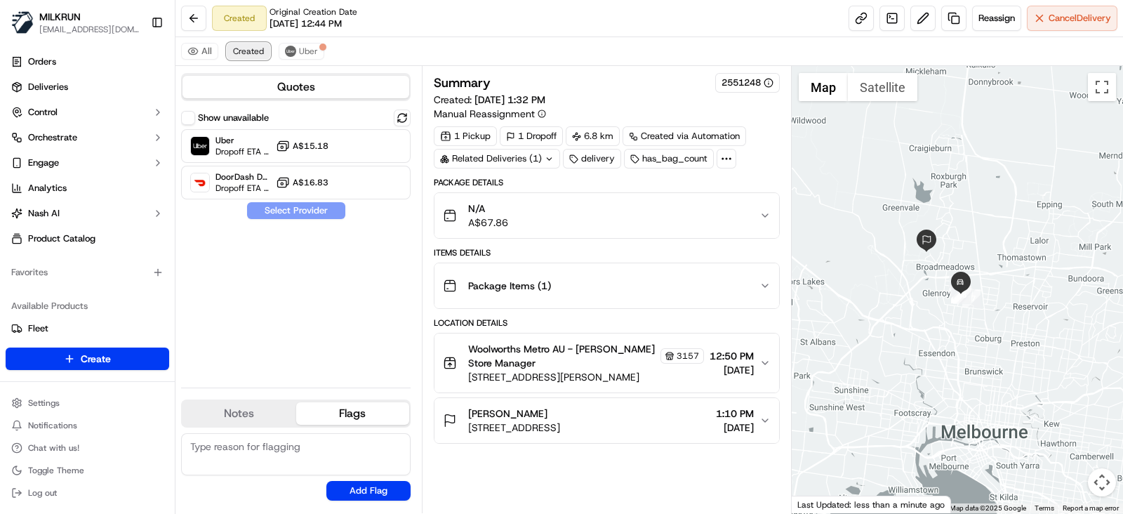
click at [250, 51] on span "Created" at bounding box center [248, 51] width 31 height 11
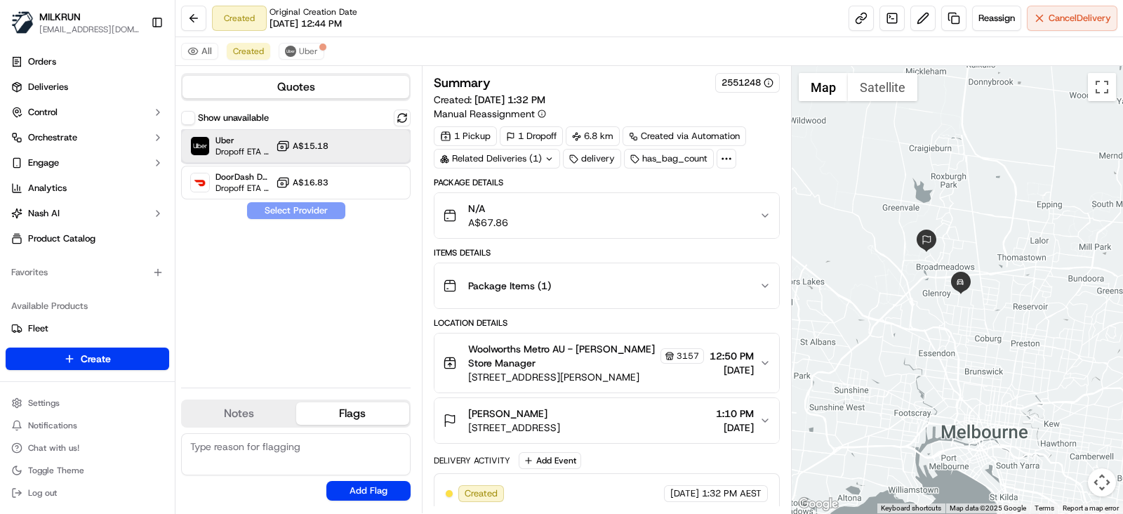
click at [262, 138] on span "Uber" at bounding box center [243, 140] width 55 height 11
click at [924, 20] on button at bounding box center [922, 18] width 25 height 25
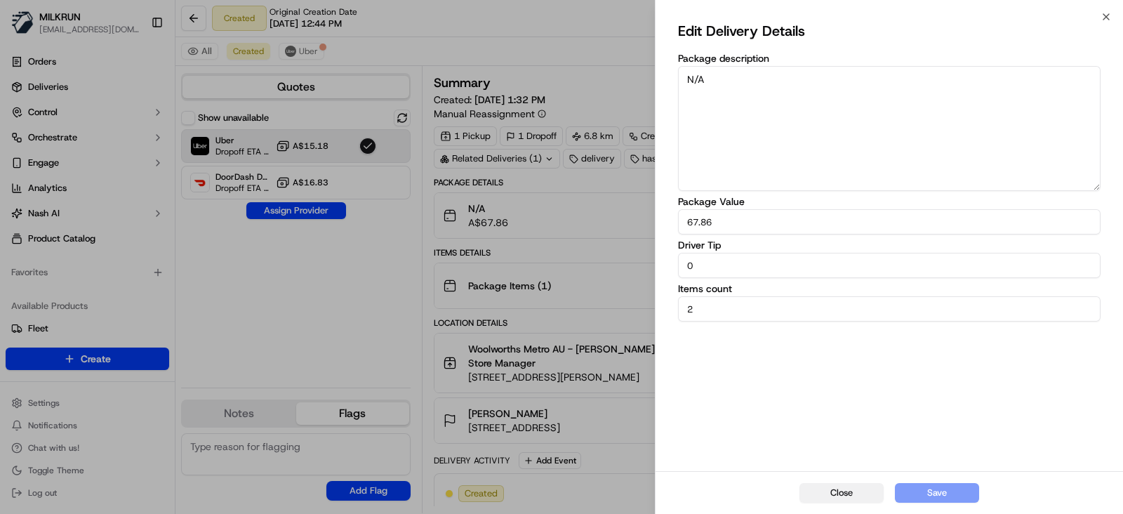
click at [842, 489] on button "Close" at bounding box center [842, 493] width 84 height 20
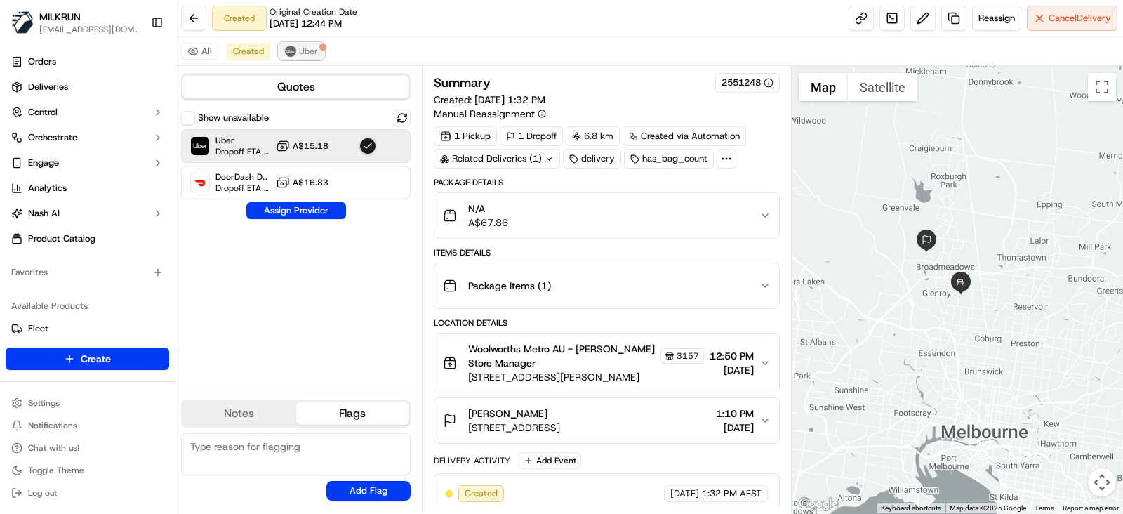
click at [307, 44] on button "Uber" at bounding box center [302, 51] width 46 height 17
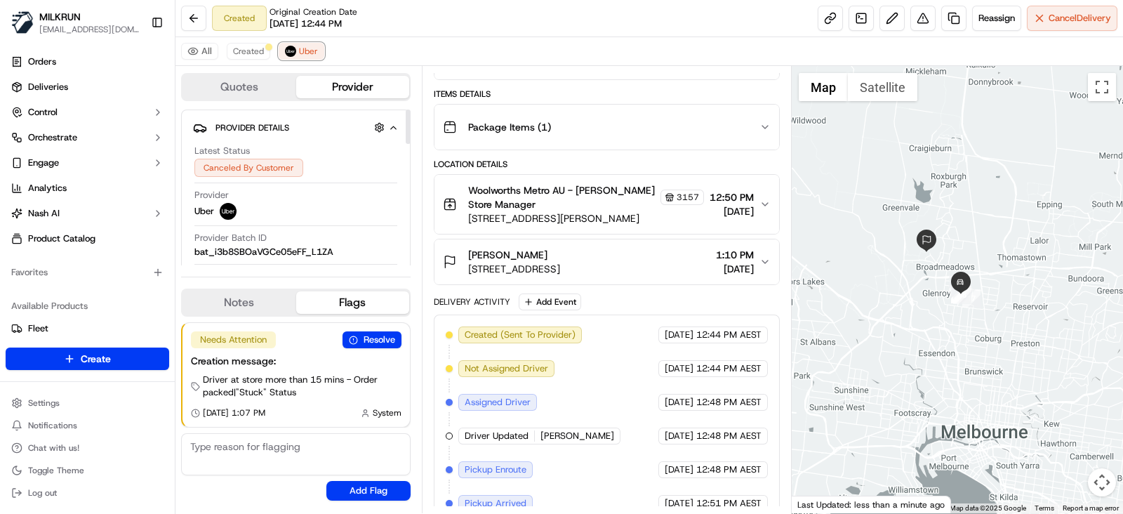
scroll to position [239, 0]
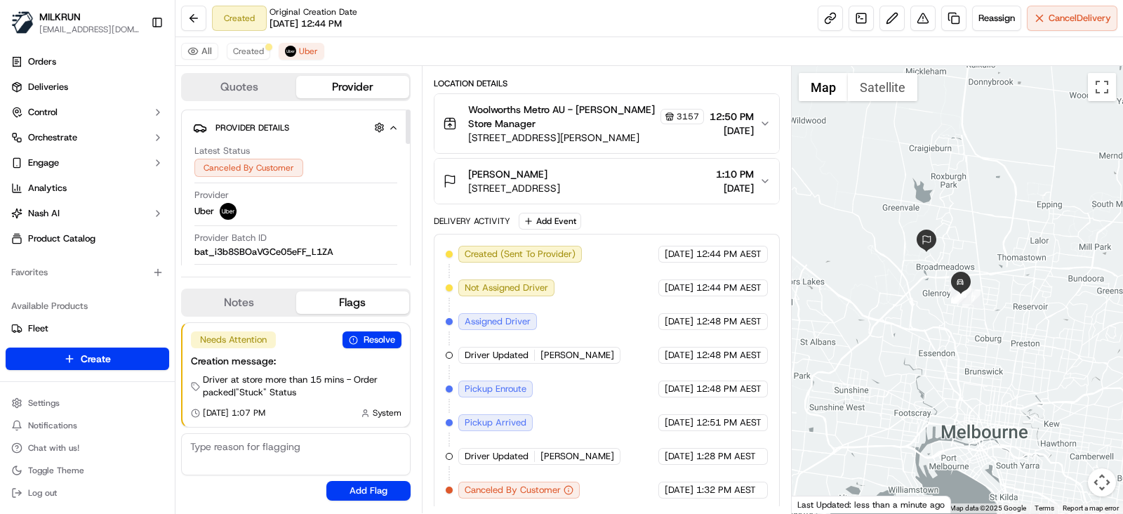
click at [249, 41] on div "All Created Uber" at bounding box center [649, 51] width 948 height 29
click at [1009, 22] on span "Reassign" at bounding box center [997, 18] width 37 height 13
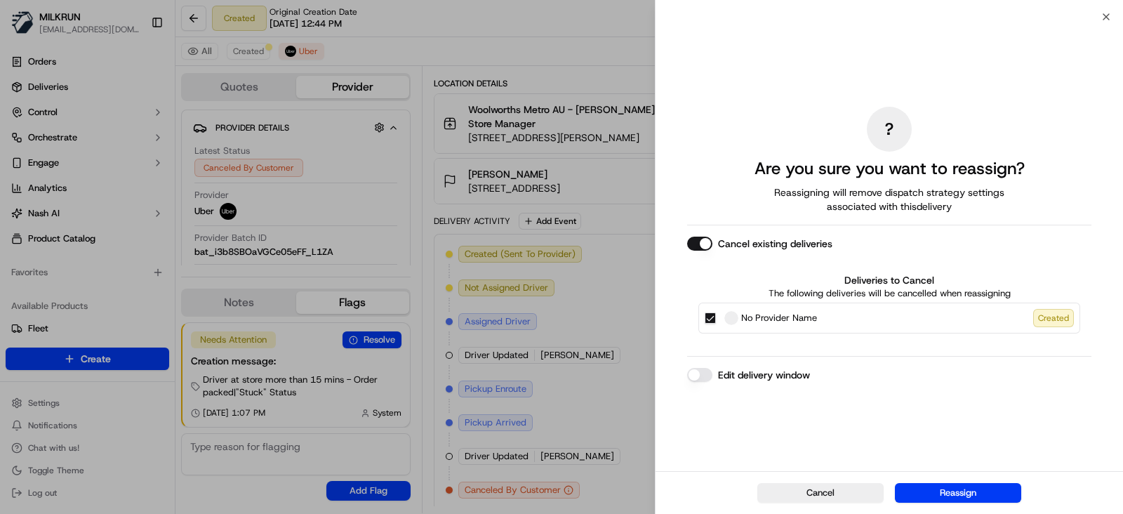
click at [710, 375] on button "Edit delivery window" at bounding box center [699, 375] width 25 height 14
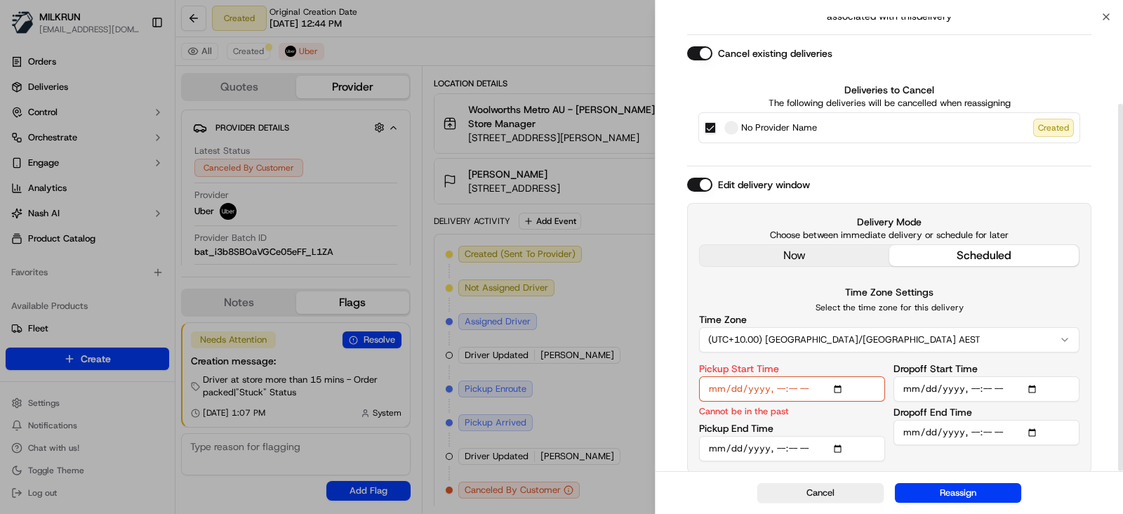
scroll to position [107, 0]
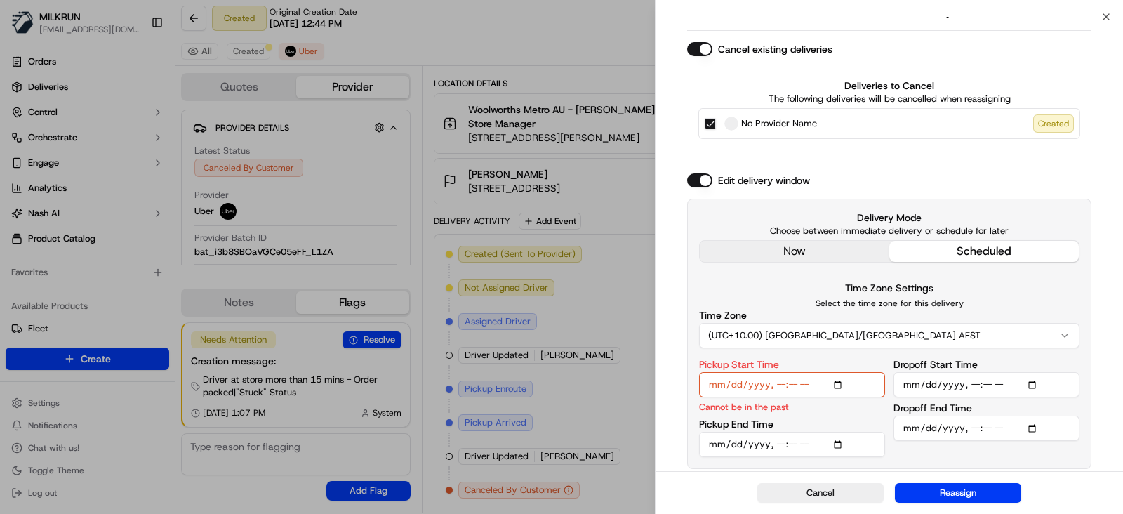
click at [984, 247] on button "scheduled" at bounding box center [984, 251] width 190 height 21
click at [978, 244] on button "scheduled" at bounding box center [984, 251] width 190 height 21
click at [778, 384] on input "Pickup Start Time" at bounding box center [792, 384] width 186 height 25
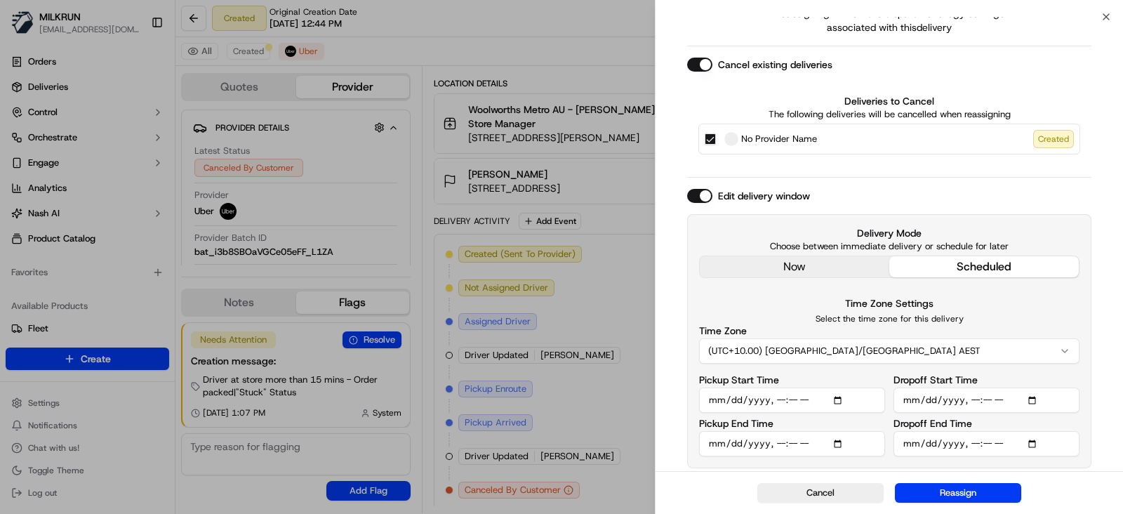
scroll to position [91, 0]
click at [793, 398] on input "Pickup Start Time" at bounding box center [792, 400] width 186 height 25
type input "2025-09-21T13:55"
click at [846, 443] on input "Pickup End Time" at bounding box center [792, 444] width 186 height 25
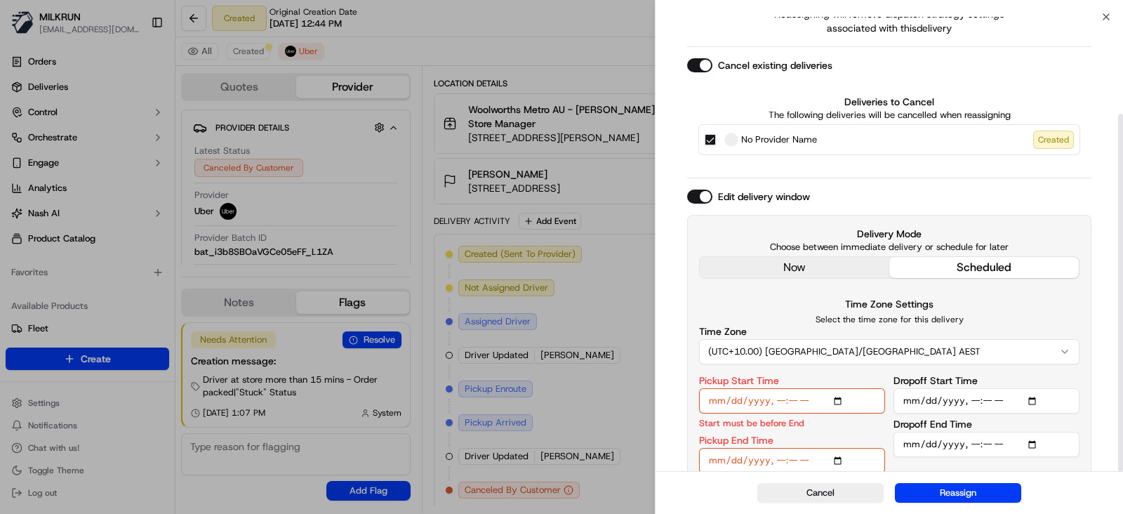
scroll to position [124, 0]
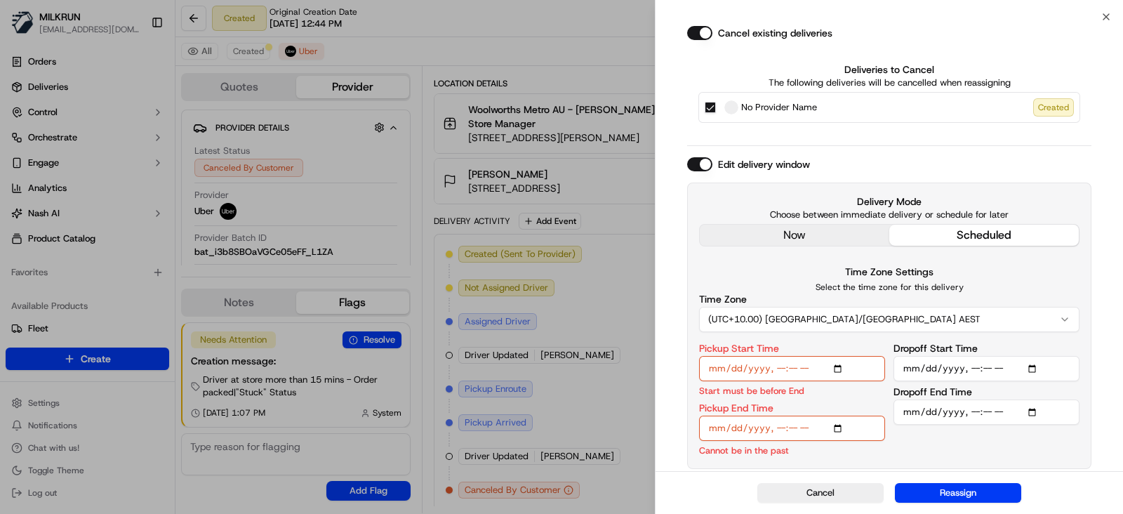
click at [789, 426] on input "Pickup End Time" at bounding box center [792, 428] width 186 height 25
click at [781, 431] on input "Pickup End Time" at bounding box center [792, 428] width 186 height 25
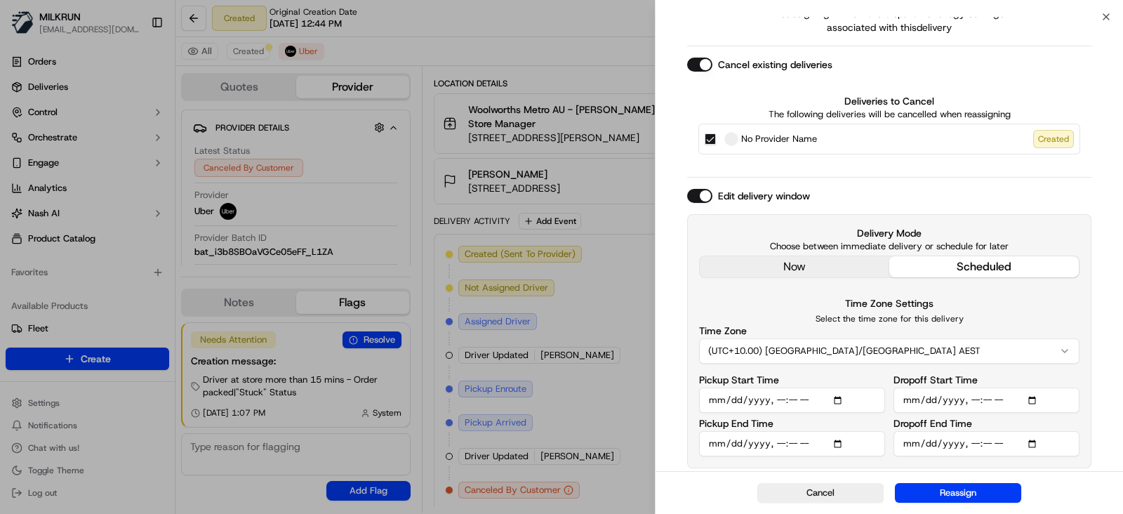
scroll to position [91, 0]
type input "2025-09-21T14:00"
click at [1031, 400] on input "Dropoff Start Time" at bounding box center [987, 400] width 186 height 25
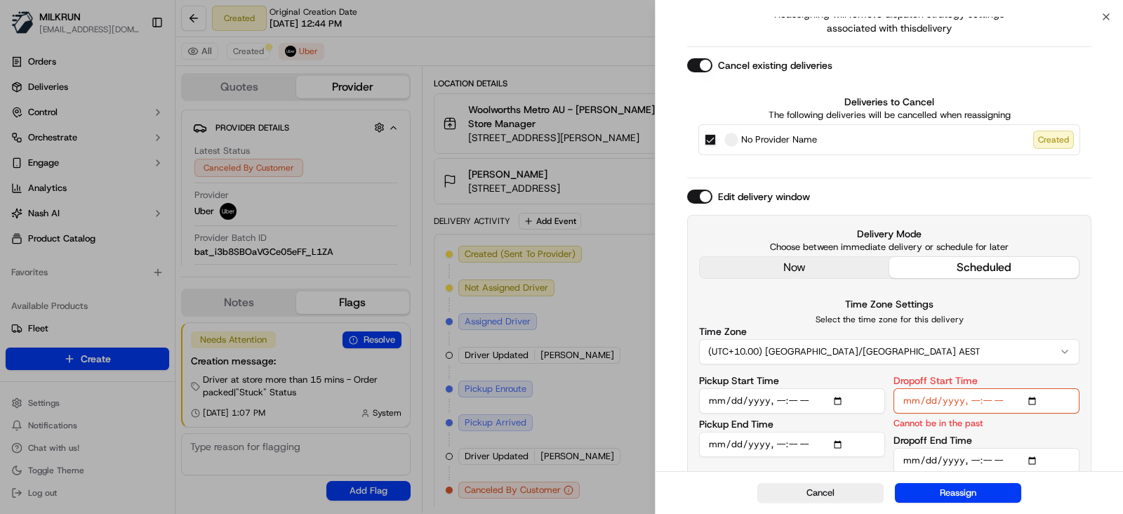
click at [977, 402] on input "Dropoff Start Time" at bounding box center [987, 400] width 186 height 25
click at [1068, 430] on div "Dropoff Start Time Start must be before End Dropoff End Time" at bounding box center [987, 425] width 186 height 98
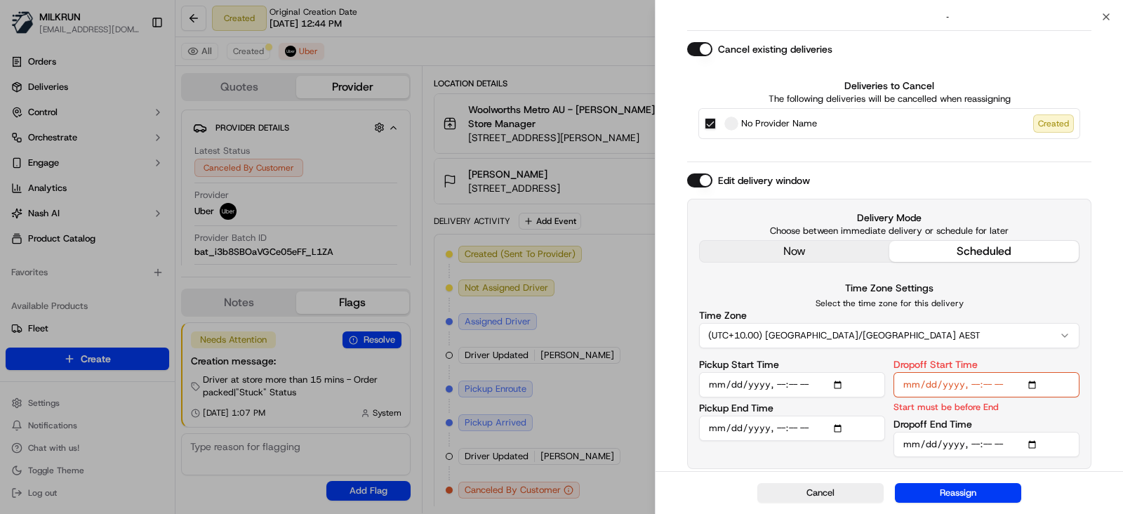
click at [982, 386] on input "Dropoff Start Time" at bounding box center [987, 384] width 186 height 25
type input "2025-09-21T14:15"
click at [976, 444] on input "Dropoff End Time" at bounding box center [987, 444] width 186 height 25
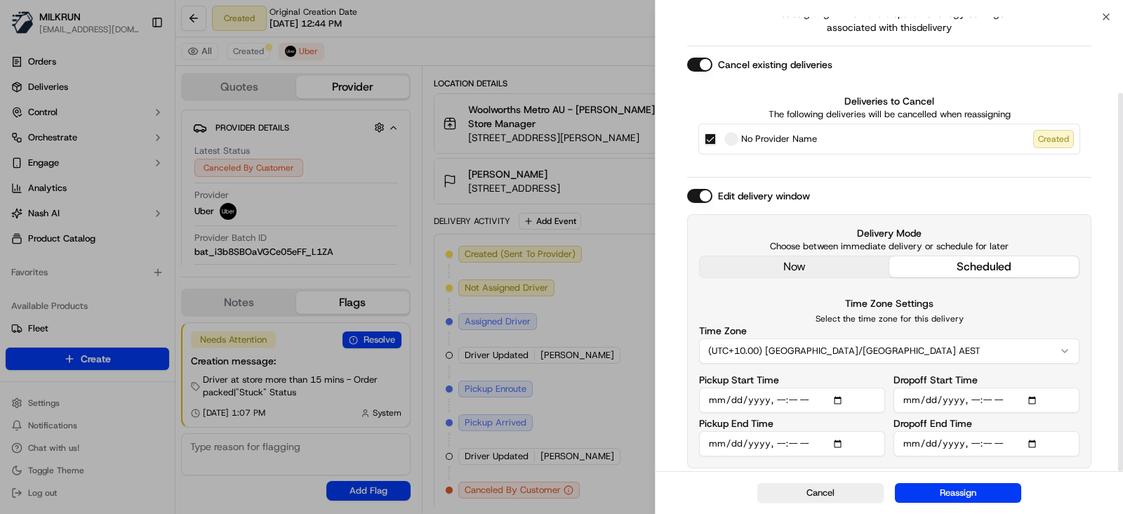
scroll to position [91, 0]
click at [990, 444] on input "Dropoff End Time" at bounding box center [987, 444] width 186 height 25
type input "2025-09-21T14:35"
click at [993, 397] on input "Dropoff Start Time" at bounding box center [987, 400] width 186 height 25
click at [1022, 74] on div "Cancel existing deliveries Deliveries to Cancel The following deliveries will b…" at bounding box center [889, 112] width 404 height 108
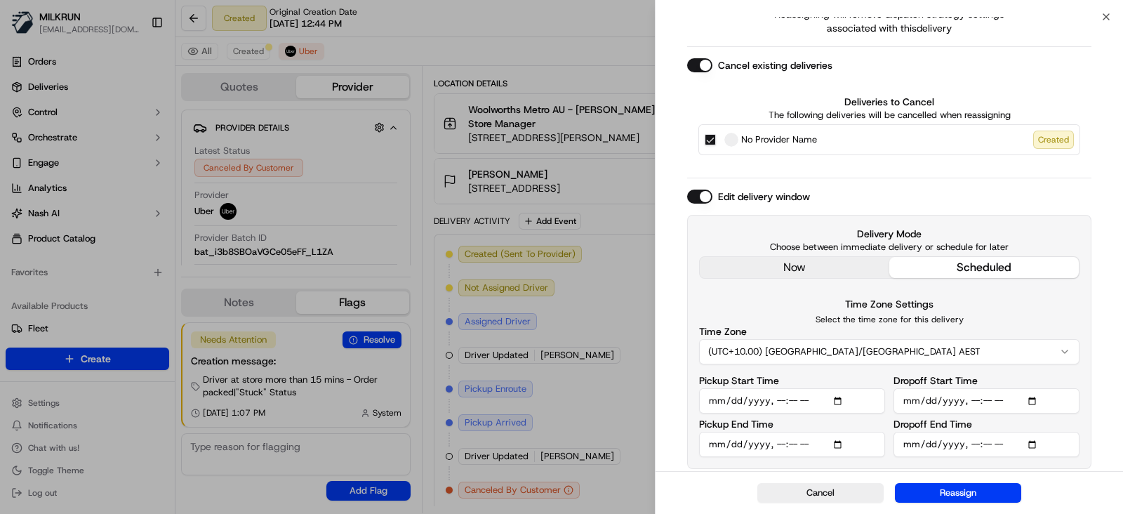
click at [988, 402] on input "Dropoff Start Time" at bounding box center [987, 400] width 186 height 25
type input "2025-09-21T14:25"
click at [991, 444] on input "Dropoff End Time" at bounding box center [987, 444] width 186 height 25
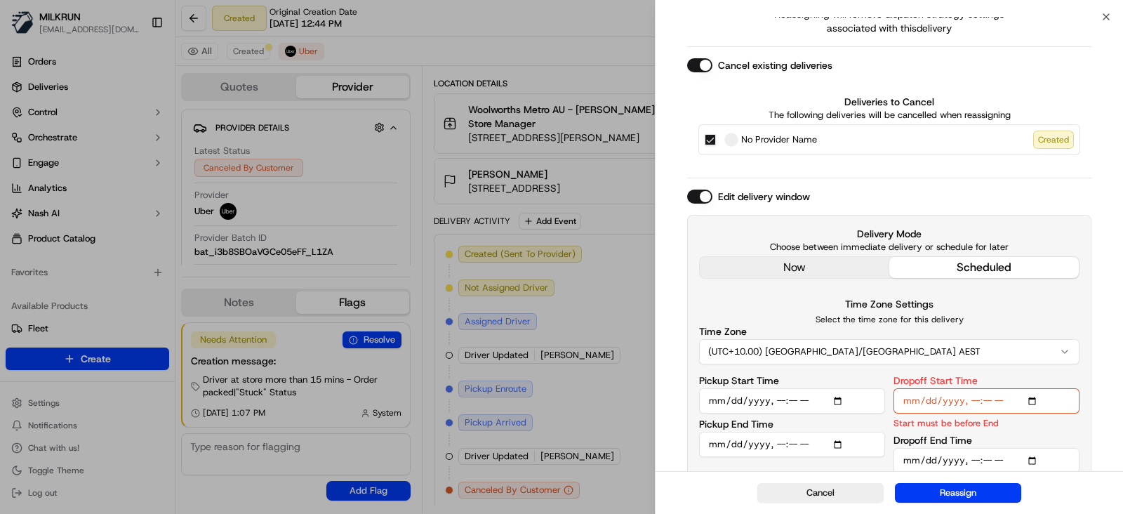
type input "2025-09-21T14:30"
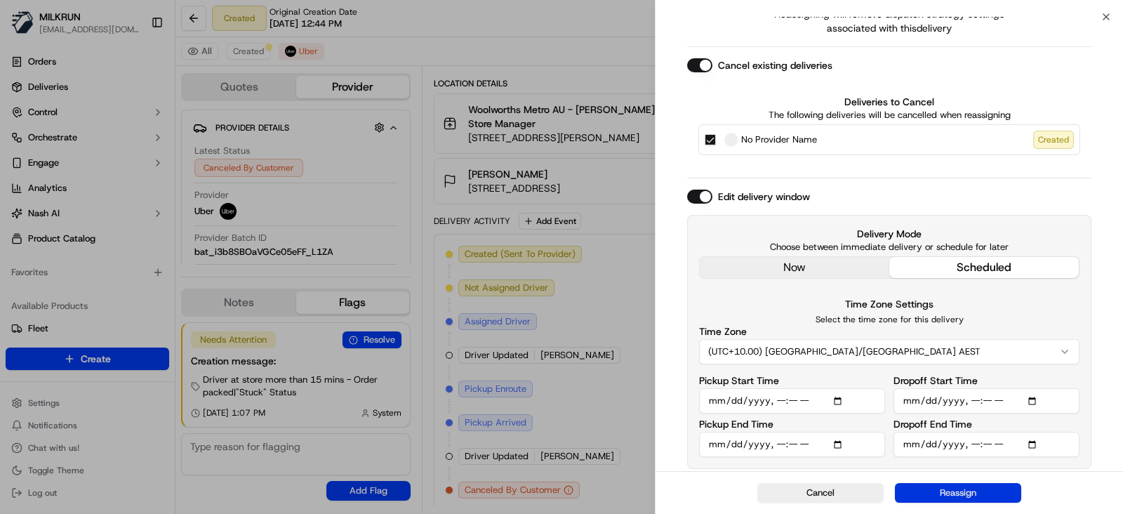
click at [952, 493] on button "Reassign" at bounding box center [958, 493] width 126 height 20
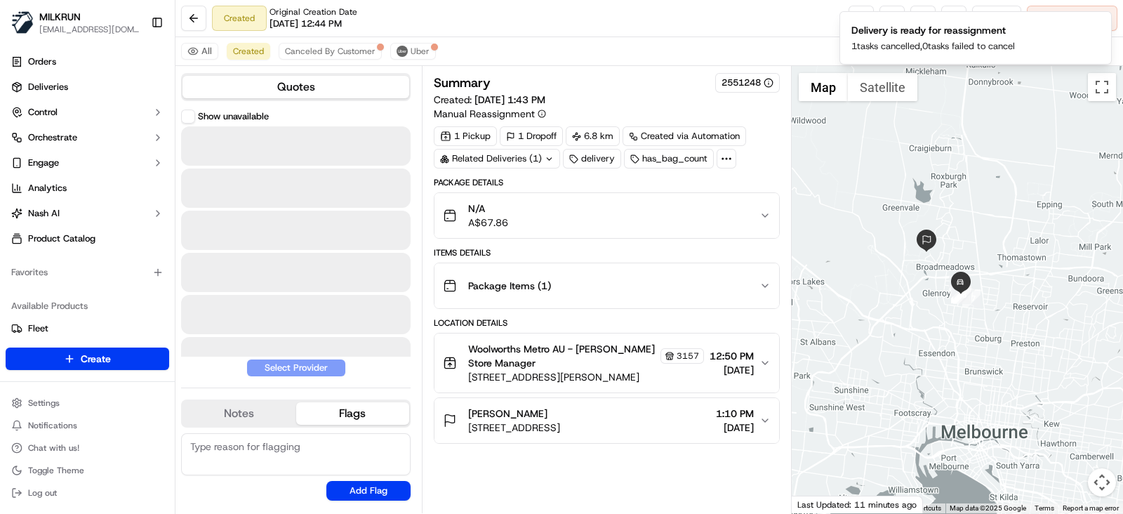
scroll to position [0, 0]
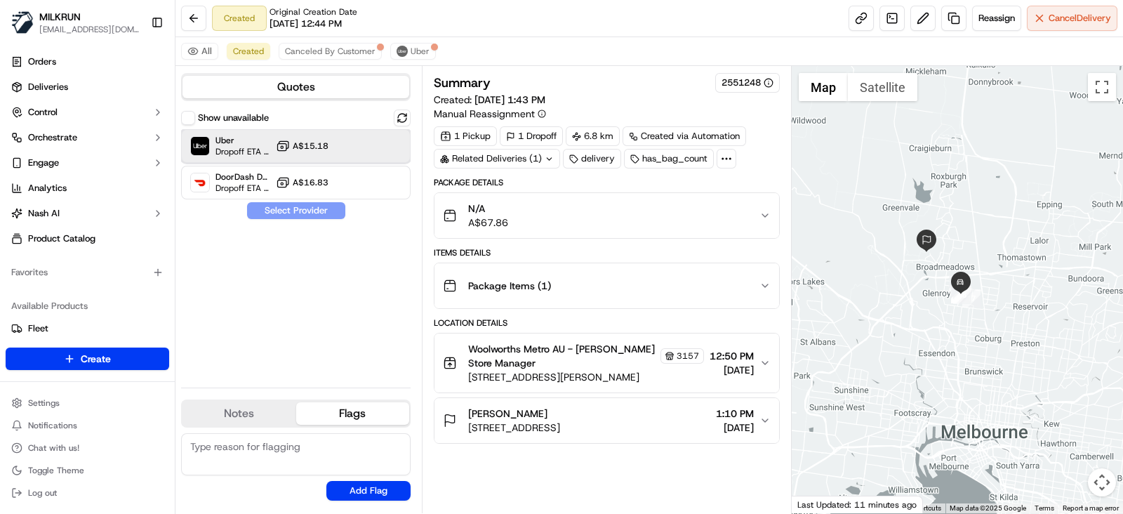
click at [315, 137] on div "Uber Dropoff ETA 44 minutes A$15.18" at bounding box center [296, 146] width 230 height 34
click at [319, 212] on button "Assign Provider" at bounding box center [296, 210] width 100 height 17
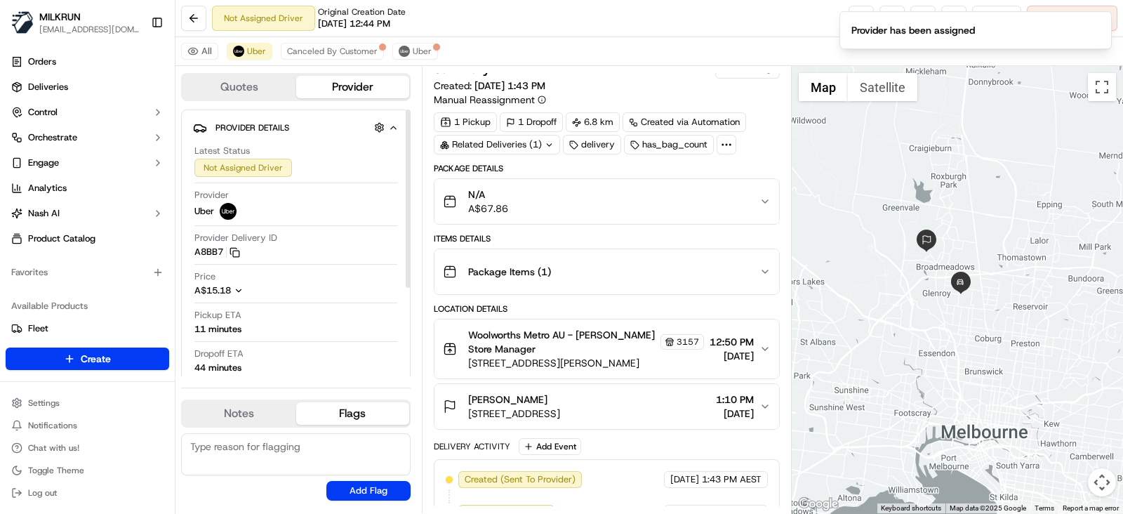
scroll to position [39, 0]
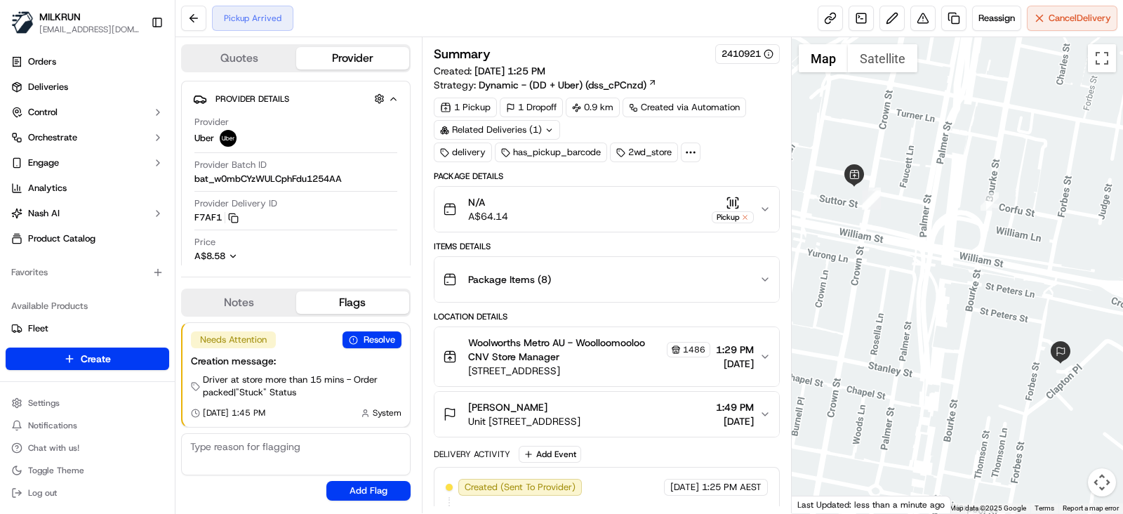
click at [649, 12] on div "Pickup Arrived Reassign Cancel Delivery" at bounding box center [649, 18] width 948 height 37
click at [924, 26] on button at bounding box center [922, 18] width 25 height 25
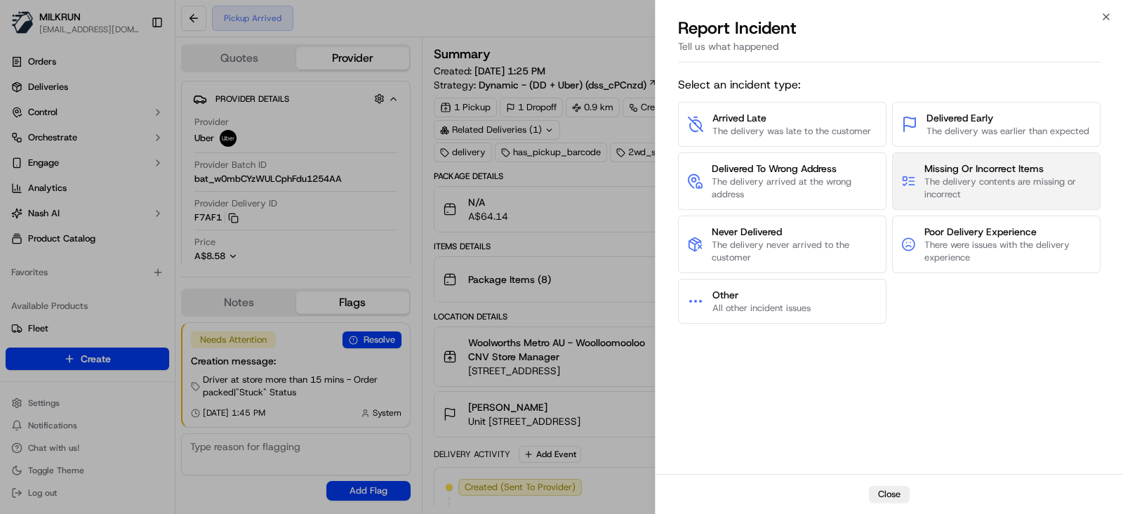
click at [1035, 178] on span "The delivery contents are missing or incorrect" at bounding box center [1007, 187] width 167 height 25
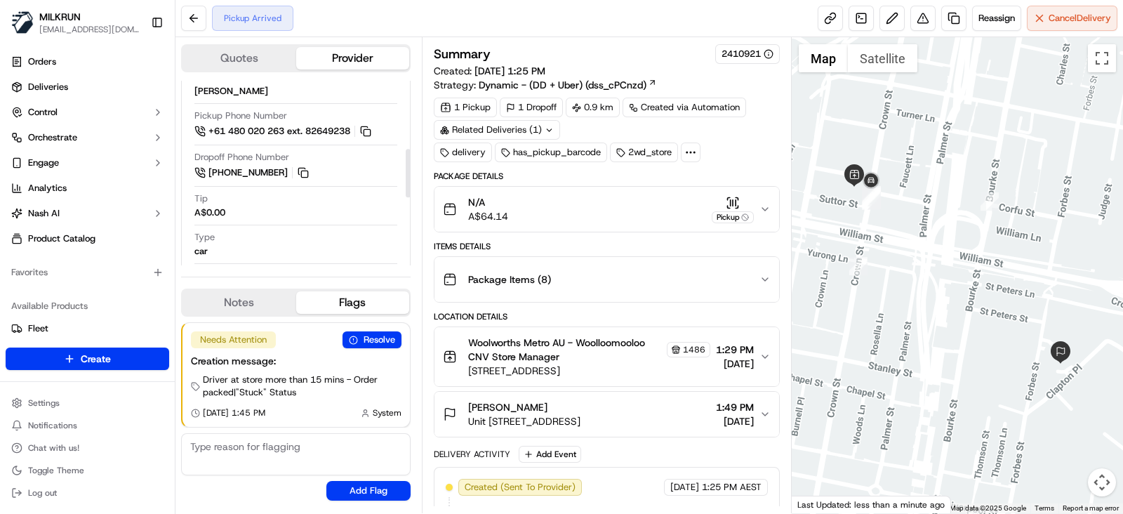
scroll to position [257, 0]
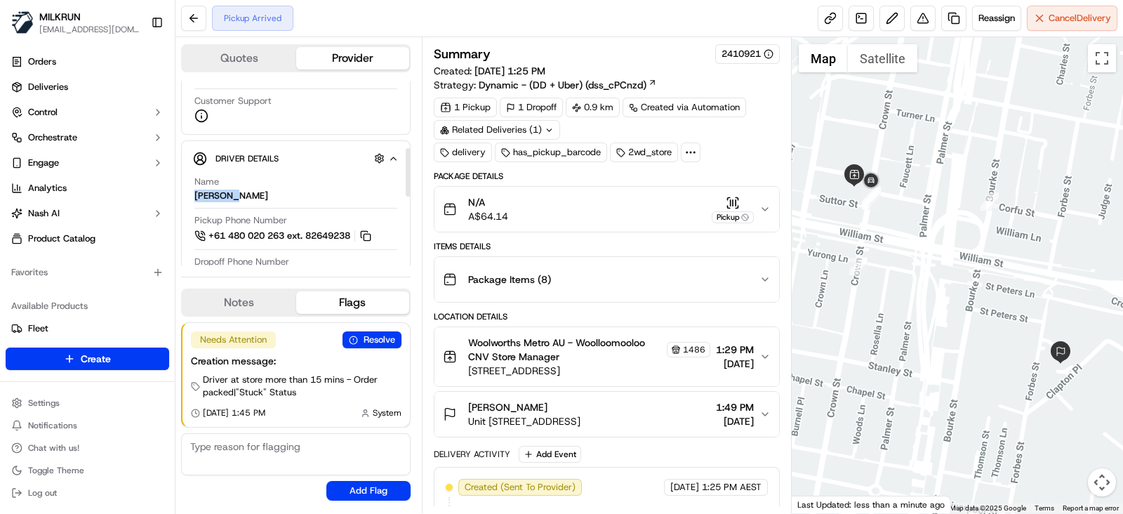
drag, startPoint x: 226, startPoint y: 193, endPoint x: 191, endPoint y: 192, distance: 35.1
click at [189, 192] on div "Driver Details Hidden ( 5 ) Name ISHAM S. Pickup Phone Number +61 480 020 263 e…" at bounding box center [296, 334] width 230 height 388
copy div "[PERSON_NAME]"
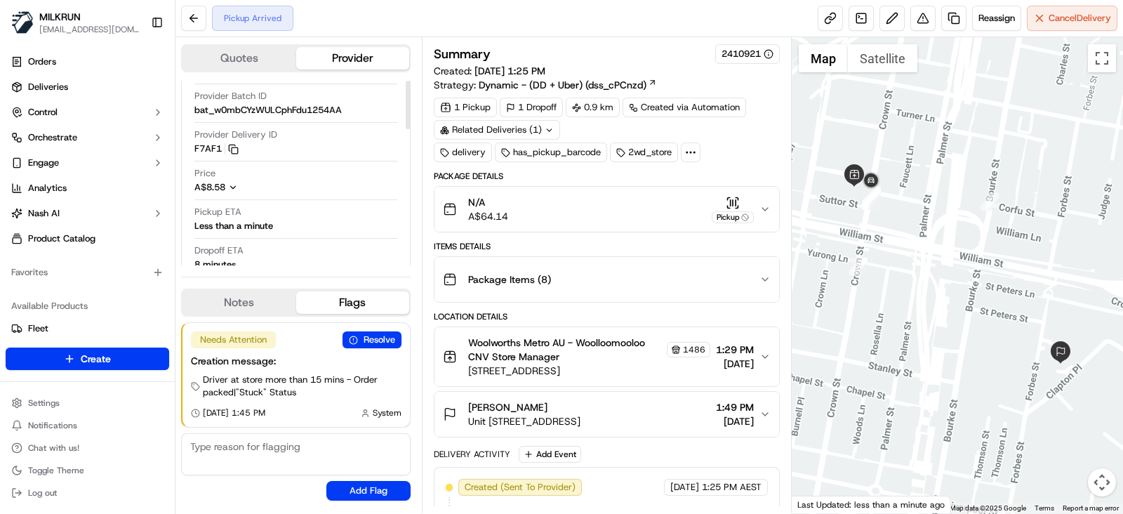
scroll to position [0, 0]
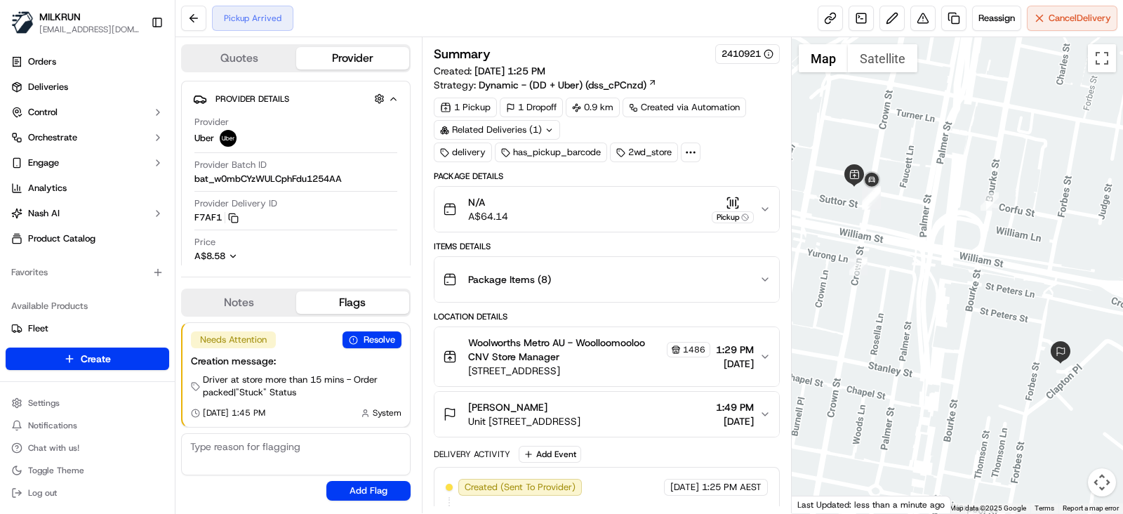
drag, startPoint x: 475, startPoint y: 72, endPoint x: 579, endPoint y: 69, distance: 103.9
click at [579, 69] on div "Summary 2410921 Created: 21/09/2025 1:25 PM Strategy: Dynamic - (DD + Uber) (ds…" at bounding box center [607, 68] width 346 height 48
copy span "21/09/2025 1:25 PM"
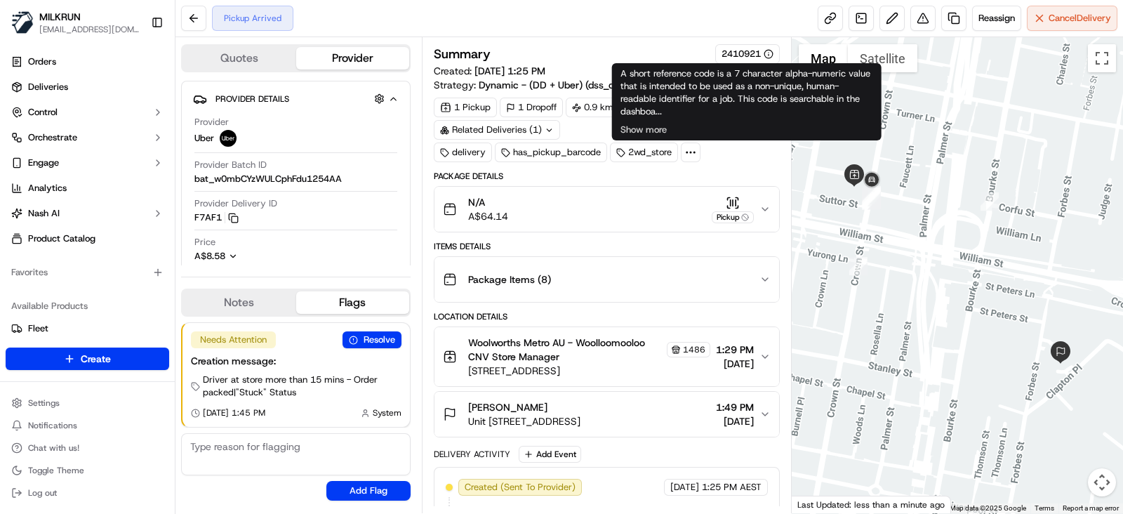
scroll to position [400, 0]
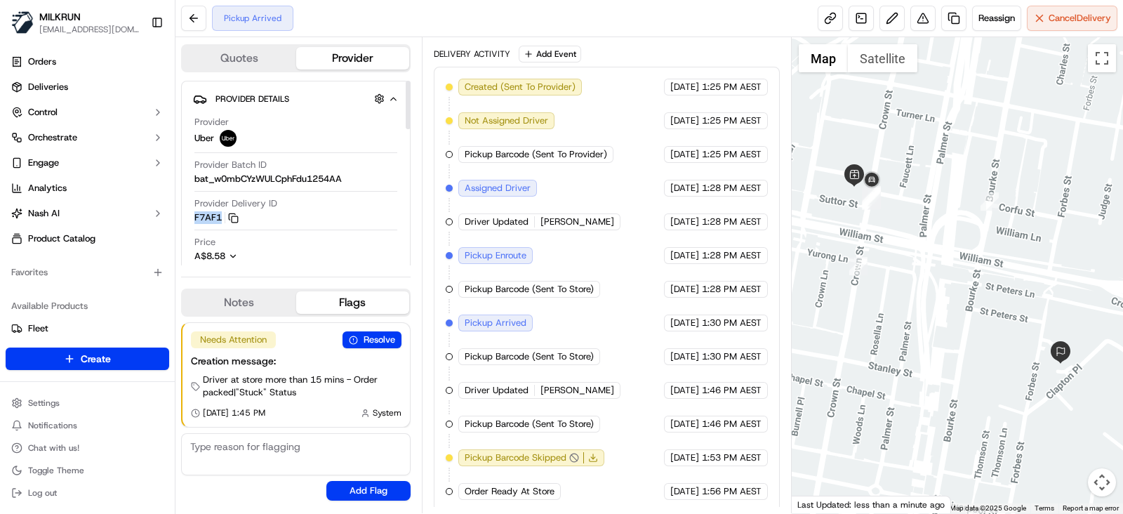
drag, startPoint x: 197, startPoint y: 216, endPoint x: 220, endPoint y: 216, distance: 23.2
click at [220, 216] on div "Provider Uber Provider Batch ID bat_w0mbCYzWULCphFdu1254AA Provider Delivery ID…" at bounding box center [296, 247] width 206 height 275
copy button "F7AF1"
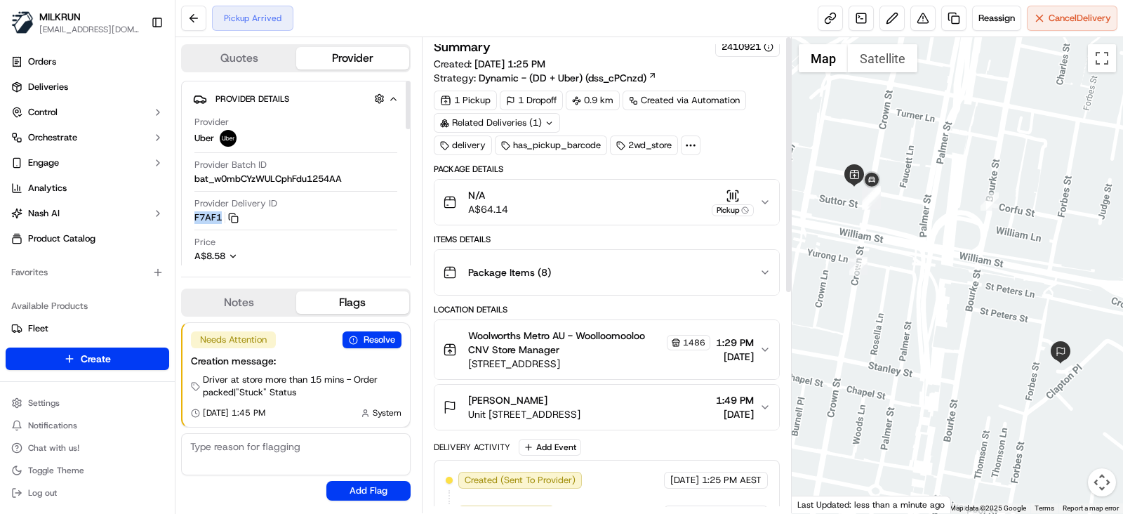
scroll to position [0, 0]
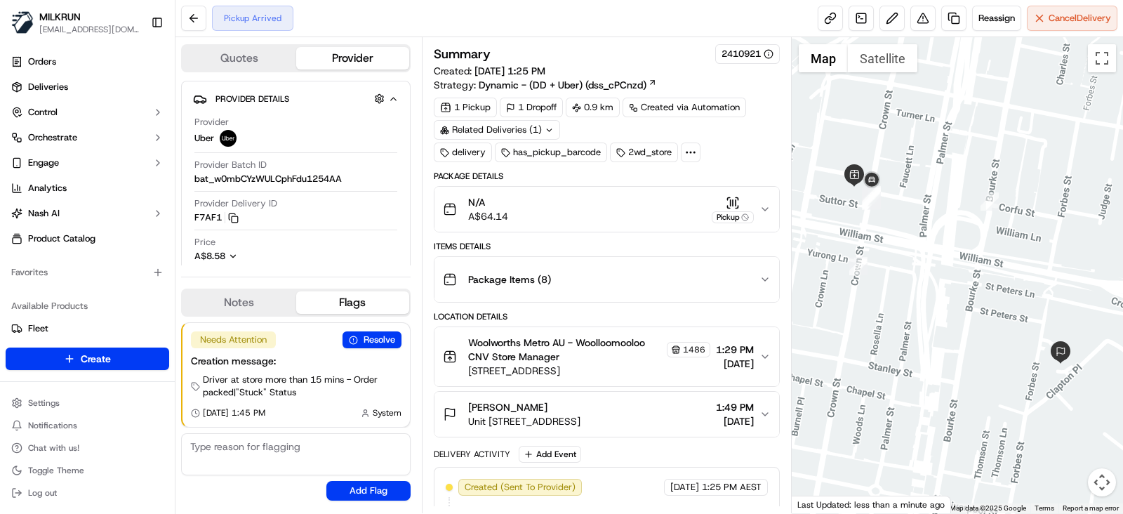
click at [581, 416] on span "Unit [STREET_ADDRESS]" at bounding box center [524, 421] width 112 height 14
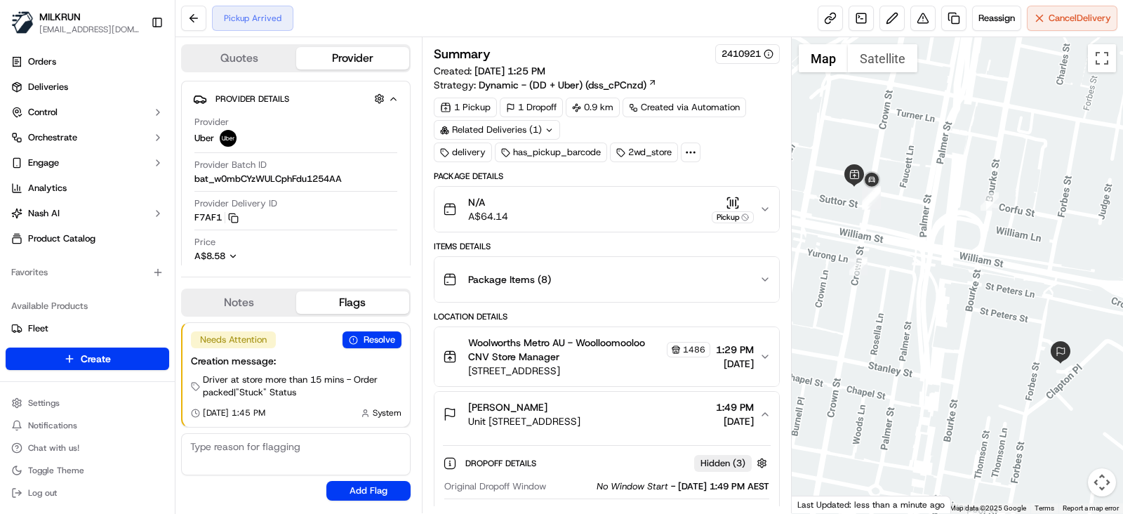
scroll to position [175, 0]
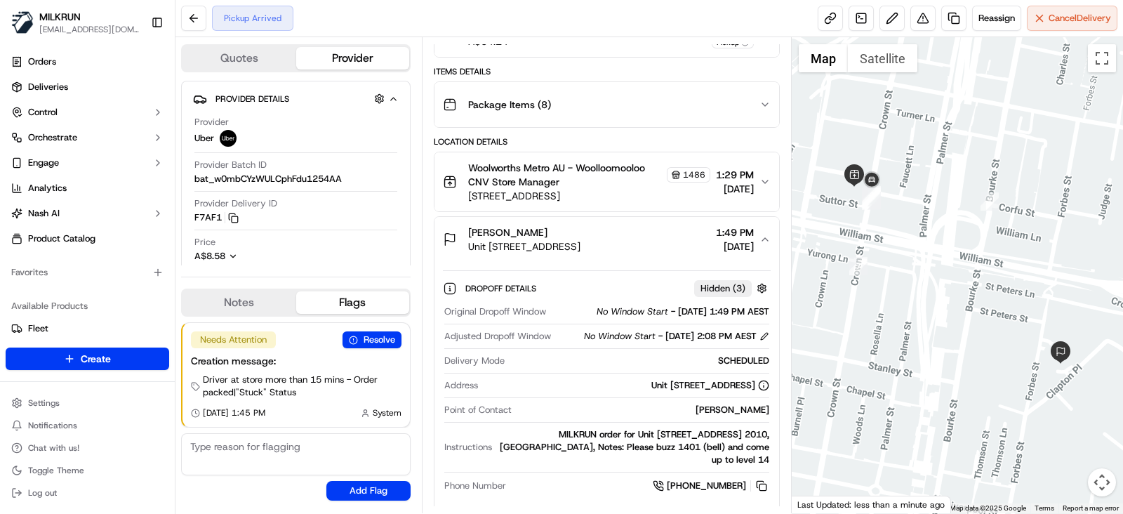
drag, startPoint x: 464, startPoint y: 241, endPoint x: 681, endPoint y: 247, distance: 217.0
click at [581, 247] on div "elizabeth luff Unit 1401/184 Forbes St, Darlinghurst, NSW 2010, AU" at bounding box center [512, 239] width 138 height 28
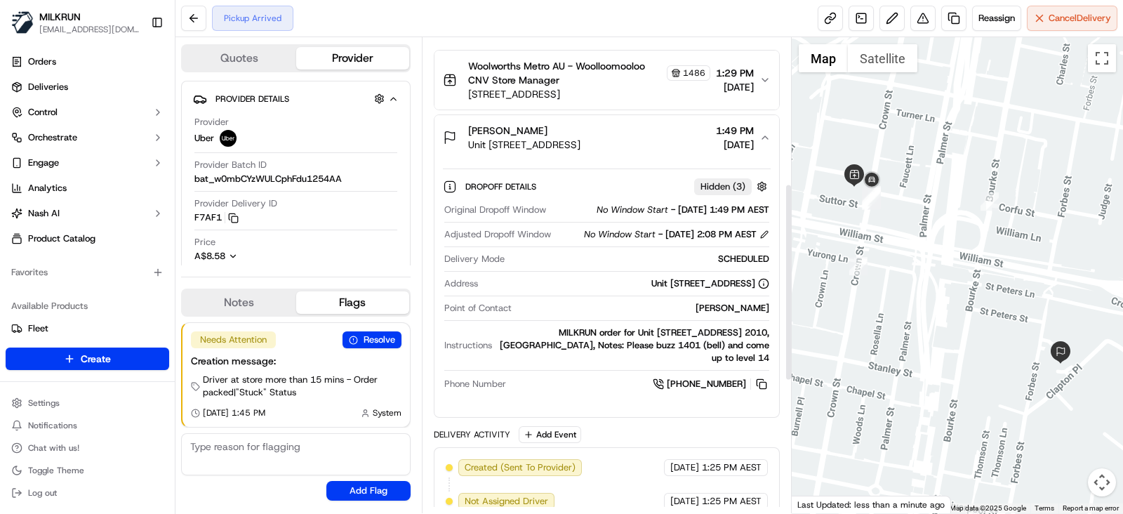
scroll to position [350, 0]
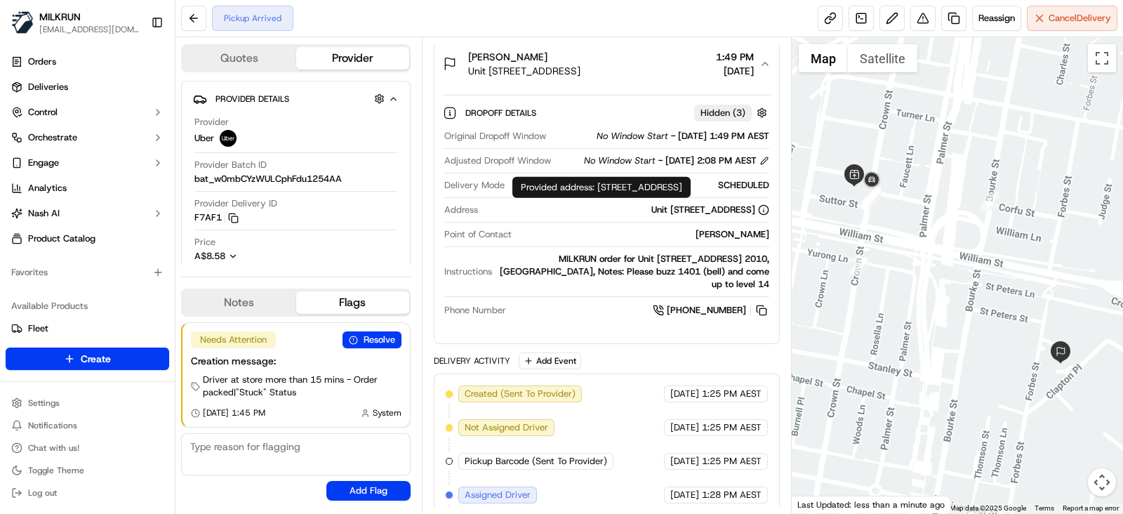
drag, startPoint x: 512, startPoint y: 218, endPoint x: 737, endPoint y: 219, distance: 225.3
click at [737, 216] on div "Unit 1401/184 Forbes St, Darlinghurst, NSW 2010, AU" at bounding box center [627, 210] width 286 height 13
copy div "Unit 1401/184 Forbes St, Darlinghurst, NSW 2010"
drag, startPoint x: 493, startPoint y: 224, endPoint x: 500, endPoint y: 220, distance: 7.6
click at [494, 216] on div "Unit 1401/184 Forbes St, Darlinghurst, NSW 2010, AU" at bounding box center [627, 210] width 286 height 13
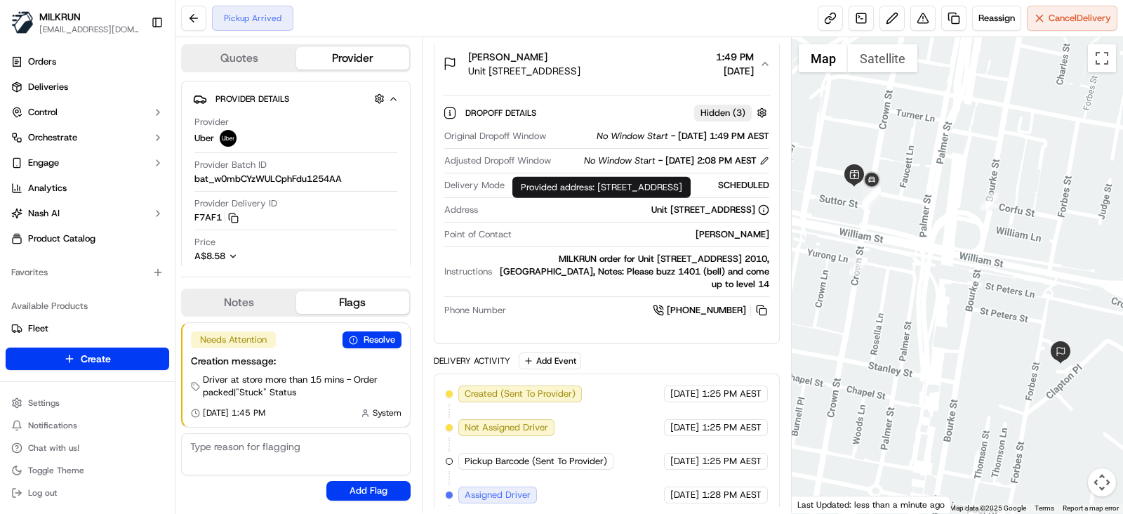
click at [651, 216] on div "Unit 1401/184 Forbes St, Darlinghurst, NSW 2010, AU" at bounding box center [710, 210] width 118 height 13
drag, startPoint x: 512, startPoint y: 220, endPoint x: 765, endPoint y: 220, distance: 252.7
click at [765, 216] on div "Unit 1401/184 Forbes St, Darlinghurst, NSW 2010, AU" at bounding box center [627, 210] width 286 height 13
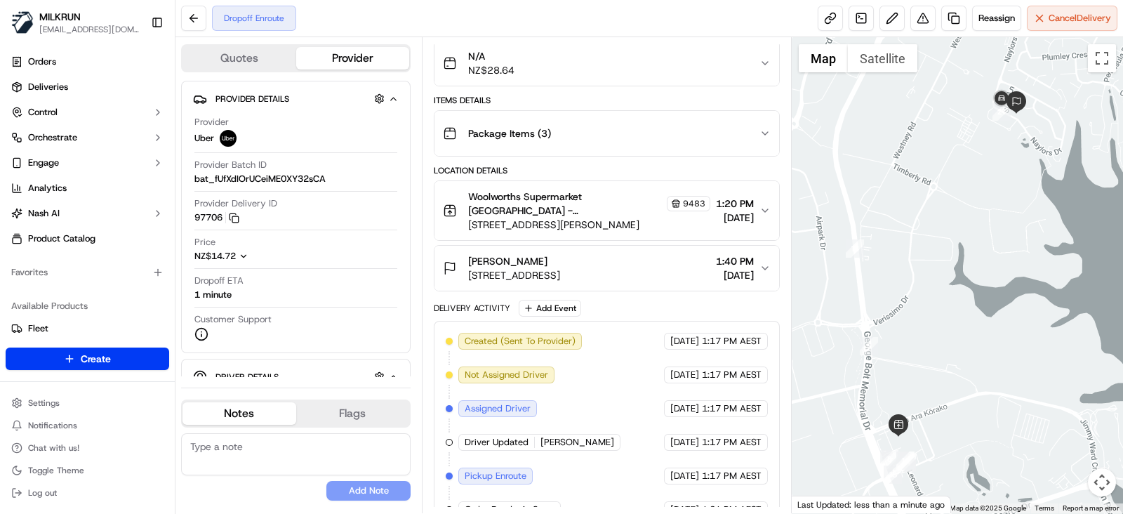
scroll to position [244, 0]
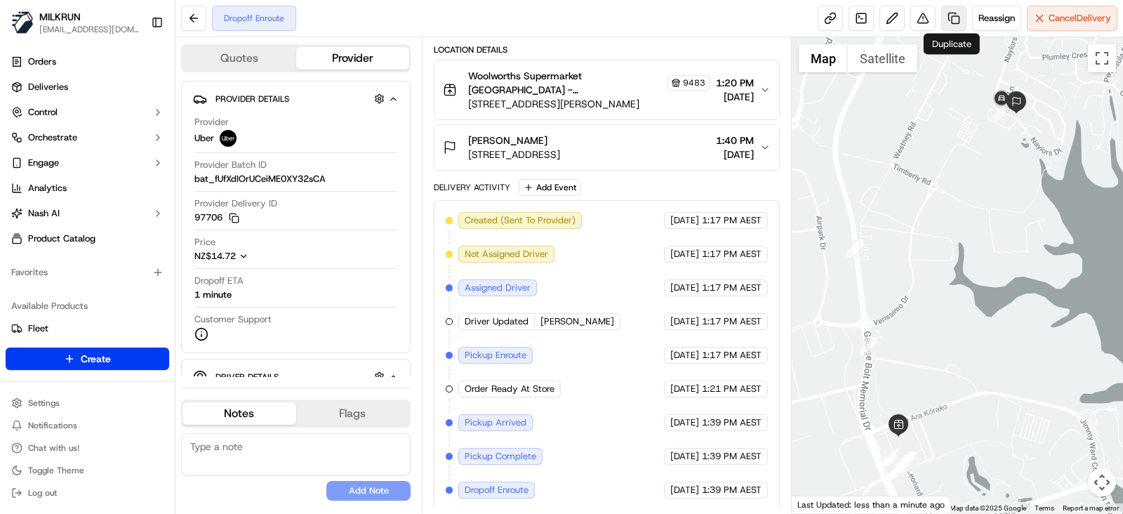
click at [955, 25] on link at bounding box center [953, 18] width 25 height 25
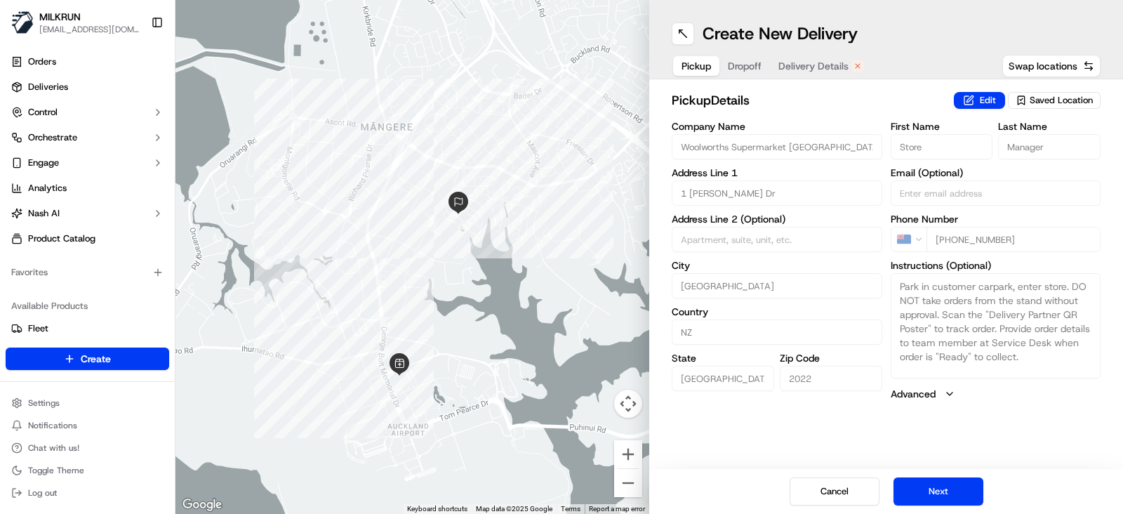
click at [816, 64] on span "Delivery Details" at bounding box center [813, 66] width 70 height 14
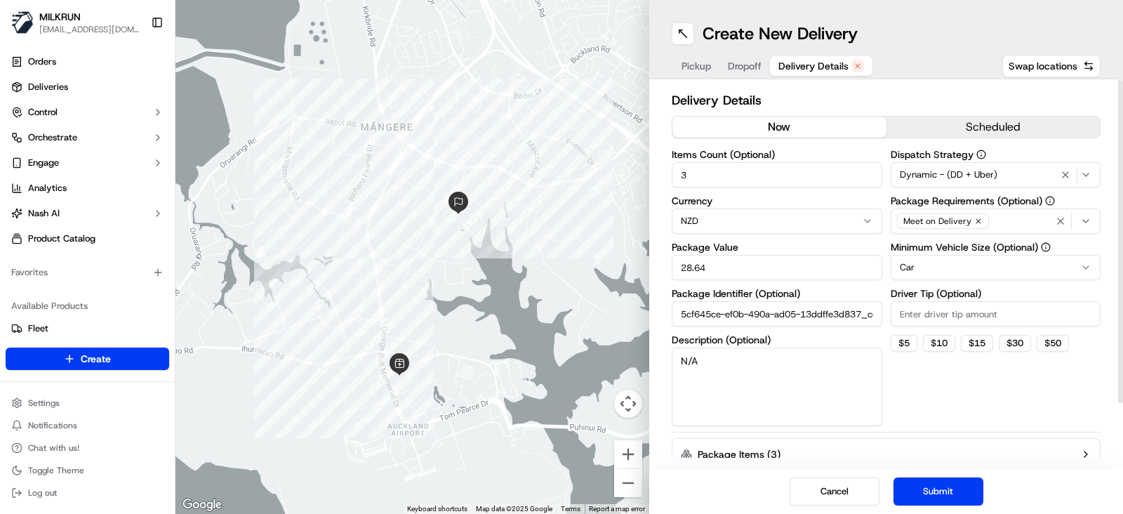
drag, startPoint x: 807, startPoint y: 121, endPoint x: 817, endPoint y: 121, distance: 10.5
click at [807, 120] on button "now" at bounding box center [779, 127] width 214 height 21
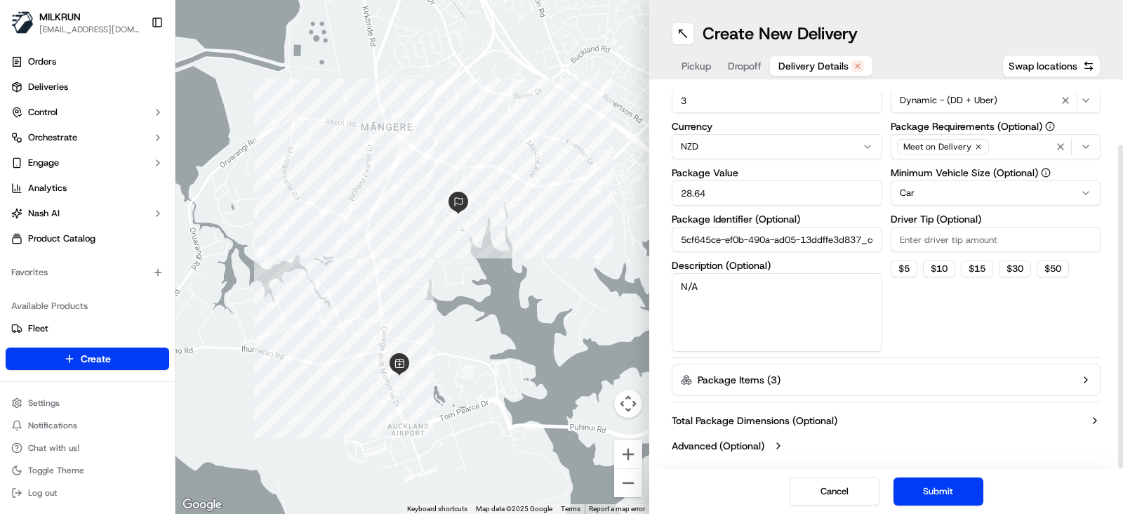
drag, startPoint x: 952, startPoint y: 486, endPoint x: 950, endPoint y: 341, distance: 144.6
click at [952, 484] on button "Submit" at bounding box center [939, 491] width 90 height 28
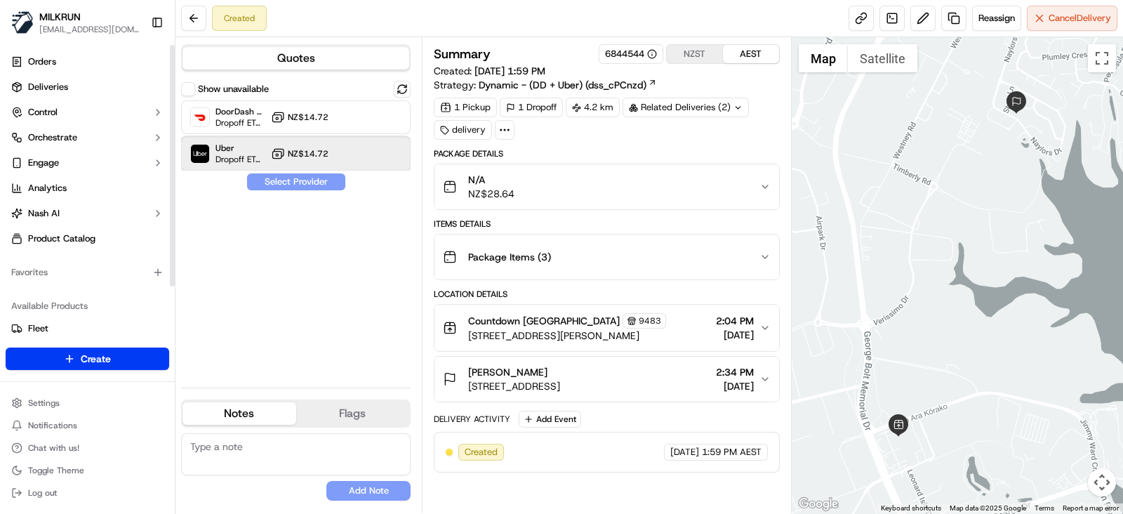
click at [243, 155] on span "Dropoff ETA 40 minutes" at bounding box center [241, 159] width 50 height 11
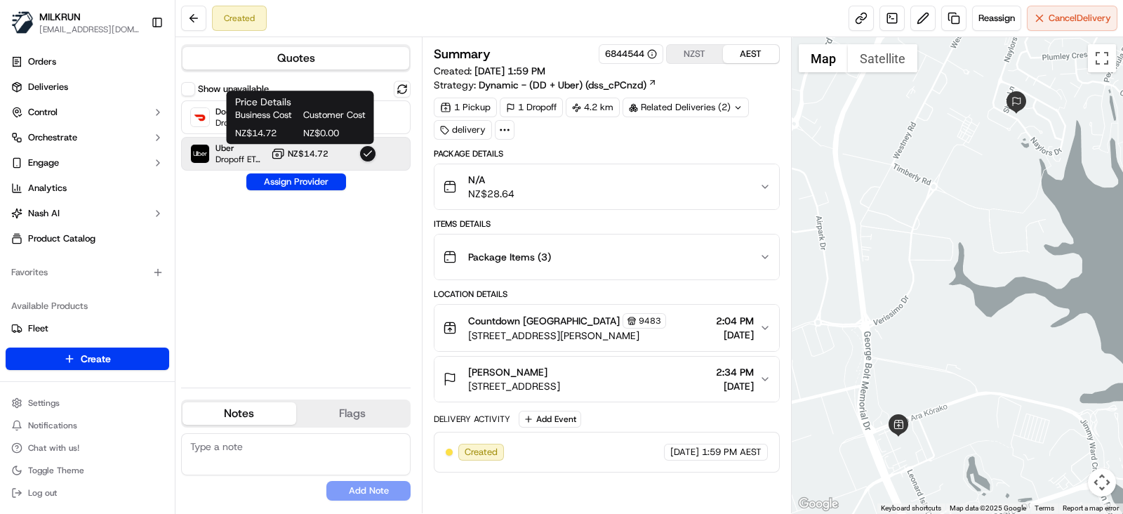
click at [247, 124] on div "Business Cost Customer Cost NZ$14.72 NZ$0.00" at bounding box center [300, 124] width 131 height 31
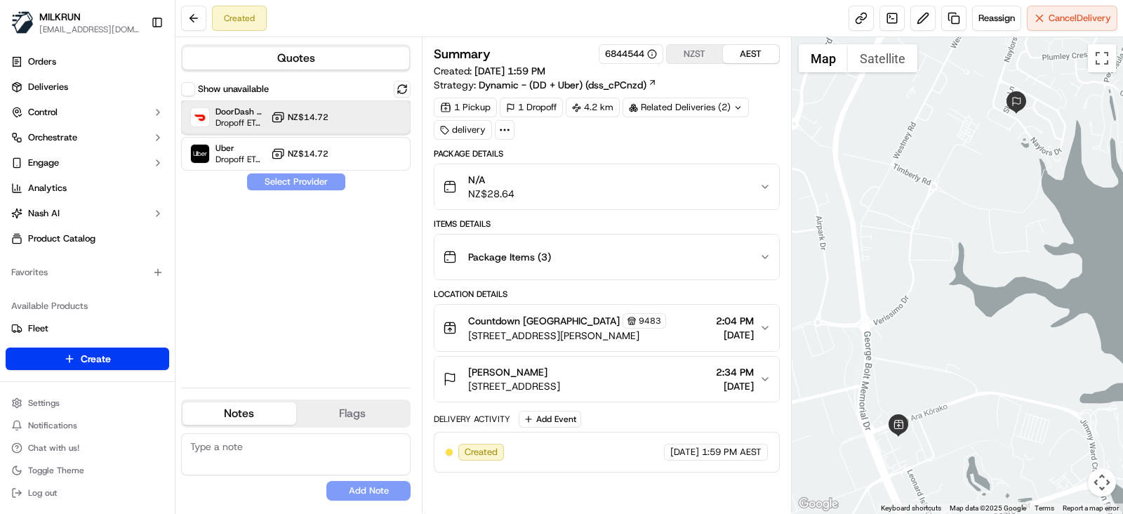
click at [397, 109] on div "DoorDash Drive Dropoff ETA 41 minutes NZ$14.72" at bounding box center [296, 117] width 230 height 34
click at [304, 189] on button "Assign Provider" at bounding box center [296, 181] width 100 height 17
